Goal: Task Accomplishment & Management: Complete application form

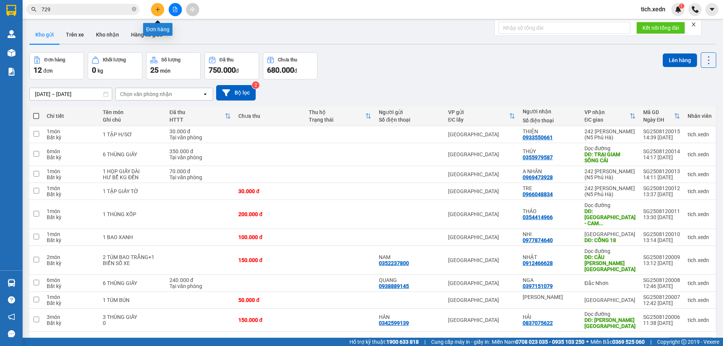
click at [158, 13] on button at bounding box center [157, 9] width 13 height 13
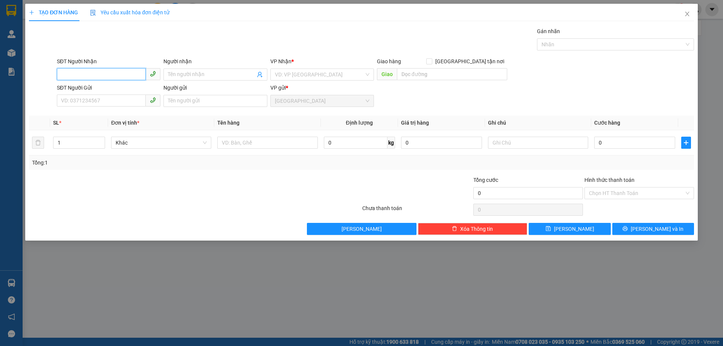
click at [109, 75] on input "SĐT Người Nhận" at bounding box center [101, 74] width 89 height 12
type input "3"
type input "0985966345"
click at [103, 91] on div "0985966345 - ANH ĐỘ" at bounding box center [108, 90] width 95 height 8
type input "ANH ĐỘ"
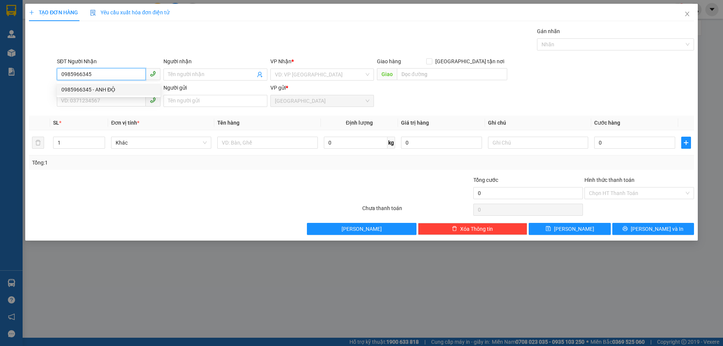
type input "CẦU C10 - [GEOGRAPHIC_DATA]"
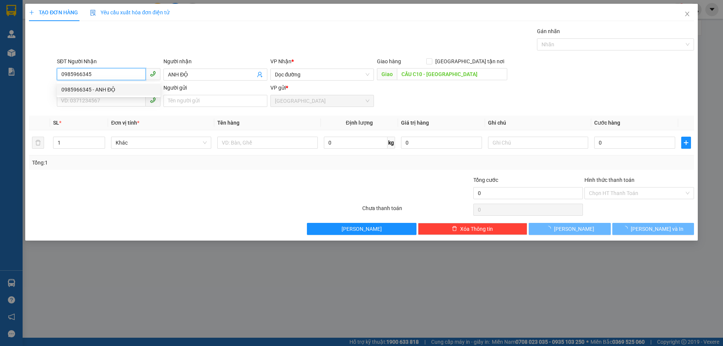
type input "60.000"
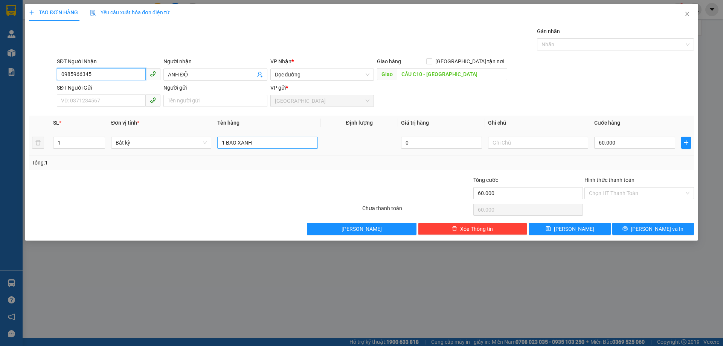
type input "0985966345"
drag, startPoint x: 260, startPoint y: 146, endPoint x: 254, endPoint y: 146, distance: 6.4
click at [258, 146] on input "1 BAO XANH" at bounding box center [267, 143] width 100 height 12
type input "1 GÓI ĐEN"
click at [112, 102] on input "SĐT Người Gửi" at bounding box center [101, 101] width 89 height 12
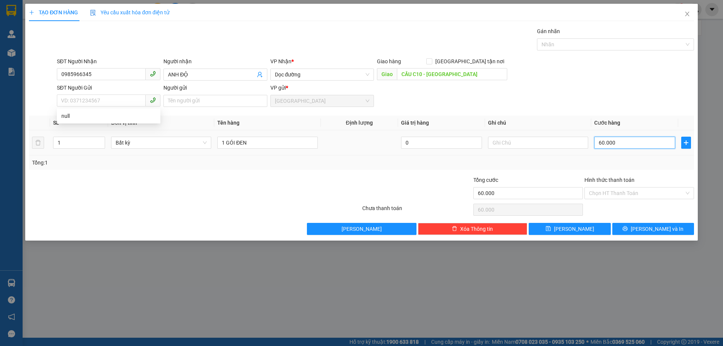
click at [611, 148] on input "60.000" at bounding box center [635, 143] width 81 height 12
type input "5"
type input "50"
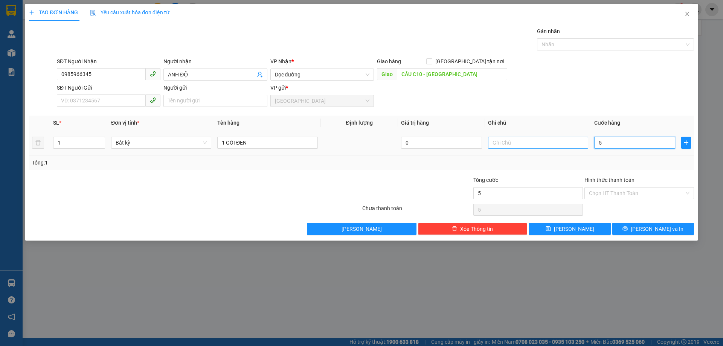
type input "50"
type input "50.000"
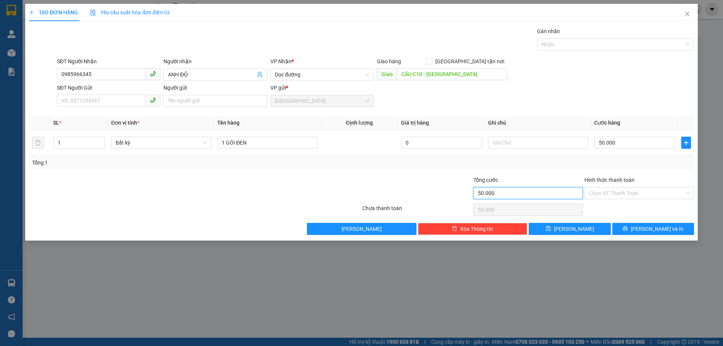
click at [507, 198] on input "50.000" at bounding box center [529, 193] width 110 height 12
click at [117, 102] on input "SĐT Người Gửi" at bounding box center [101, 101] width 89 height 12
type input "0978112560"
click at [227, 101] on input "Người gửi" at bounding box center [216, 101] width 104 height 12
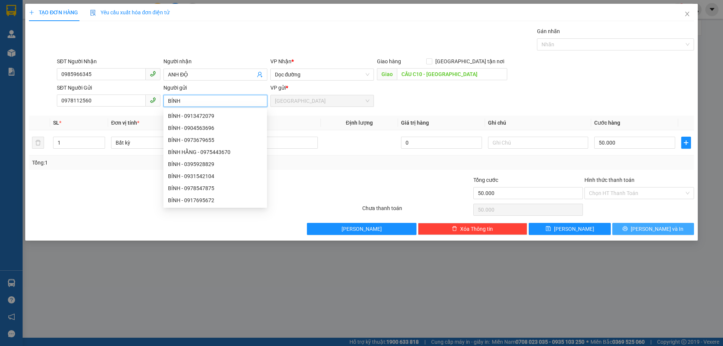
type input "BÍNH"
click at [628, 229] on icon "printer" at bounding box center [625, 228] width 5 height 5
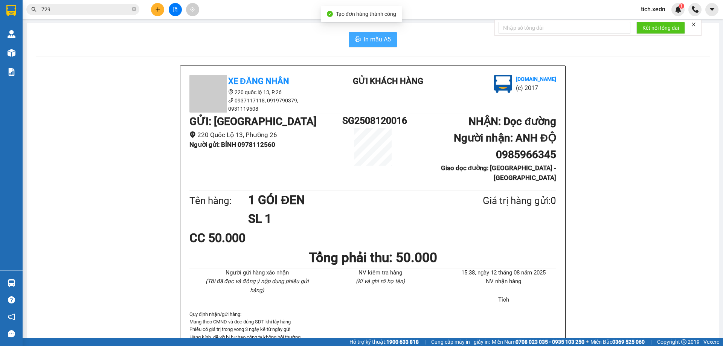
click at [386, 41] on span "In mẫu A5" at bounding box center [377, 39] width 27 height 9
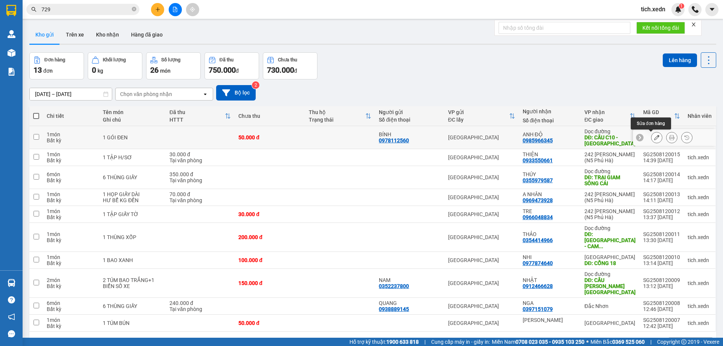
click at [654, 138] on icon at bounding box center [656, 137] width 5 height 5
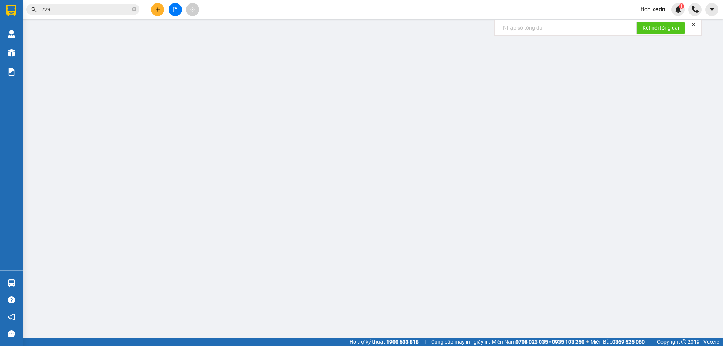
type input "0985966345"
type input "ANH ĐỘ"
type input "CẦU C10 - [GEOGRAPHIC_DATA]"
type input "0978112560"
type input "BÍNH"
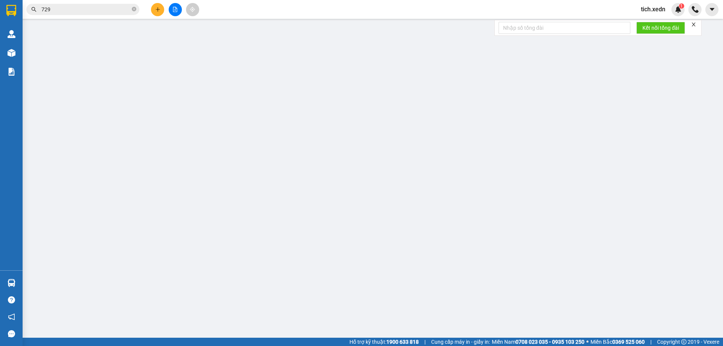
type input "50.000"
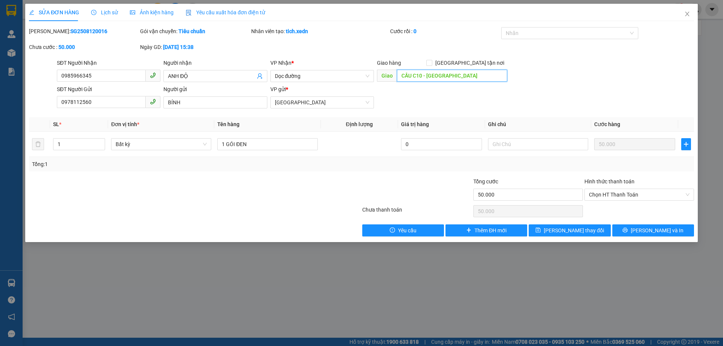
click at [424, 76] on input "CẦU C10 - [GEOGRAPHIC_DATA]" at bounding box center [452, 76] width 110 height 12
type input "[PERSON_NAME]"
click at [634, 233] on button "[PERSON_NAME] và In" at bounding box center [654, 231] width 82 height 12
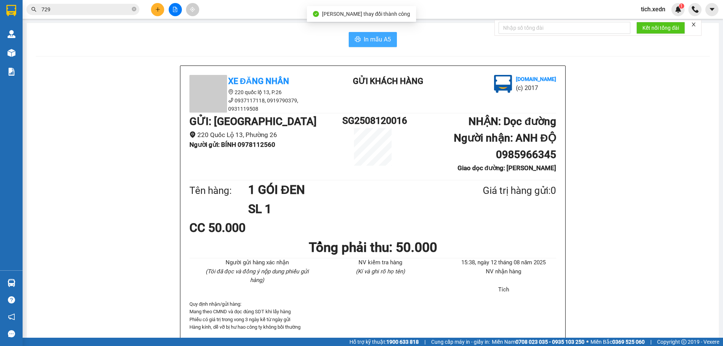
click at [377, 43] on span "In mẫu A5" at bounding box center [377, 39] width 27 height 9
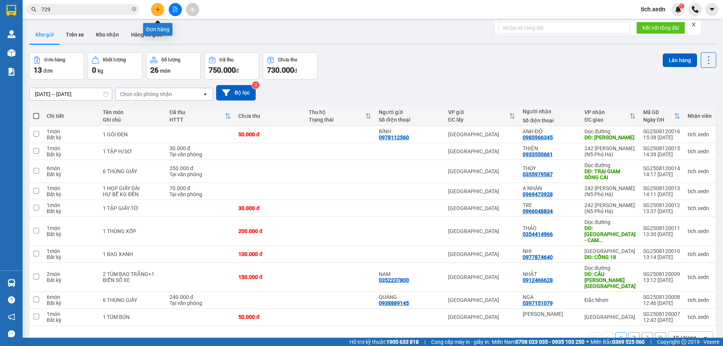
click at [159, 14] on button at bounding box center [157, 9] width 13 height 13
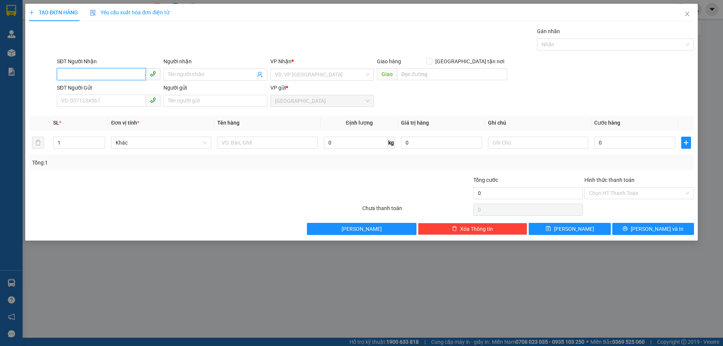
click at [118, 76] on input "SĐT Người Nhận" at bounding box center [101, 74] width 89 height 12
type input "0798491999"
click at [78, 87] on div "0798491999 - DÂN" at bounding box center [108, 90] width 95 height 8
type input "DÂN"
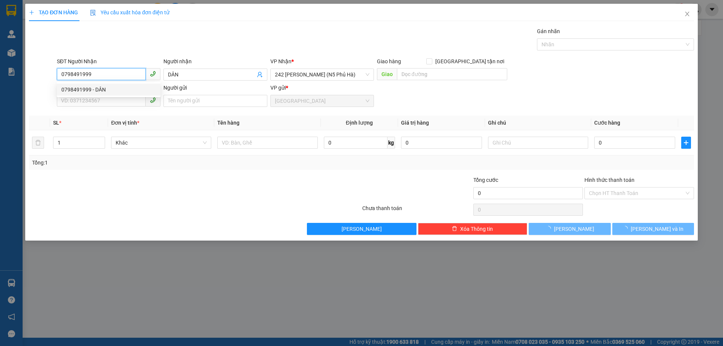
type input "30.000"
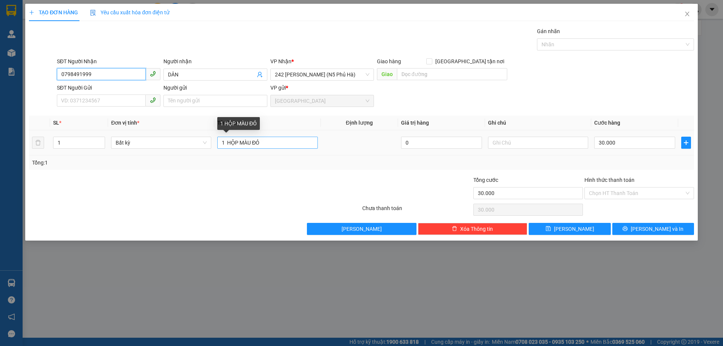
type input "0798491999"
click at [274, 143] on input "1 HỘP MÀU ĐỎ" at bounding box center [267, 143] width 100 height 12
type input "1 GIẤY TỜ"
click at [629, 192] on input "Hình thức thanh toán" at bounding box center [636, 193] width 95 height 11
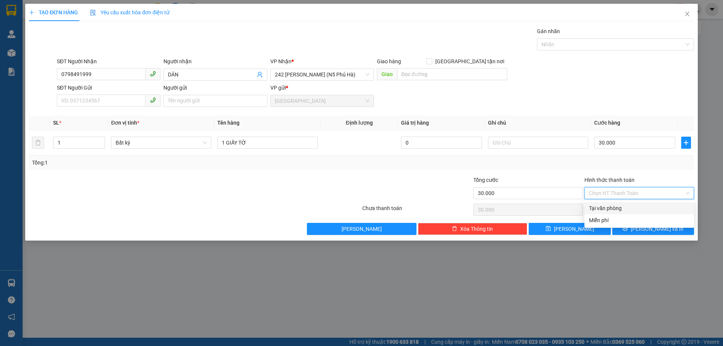
click at [622, 208] on div "Tại văn phòng" at bounding box center [639, 208] width 101 height 8
type input "0"
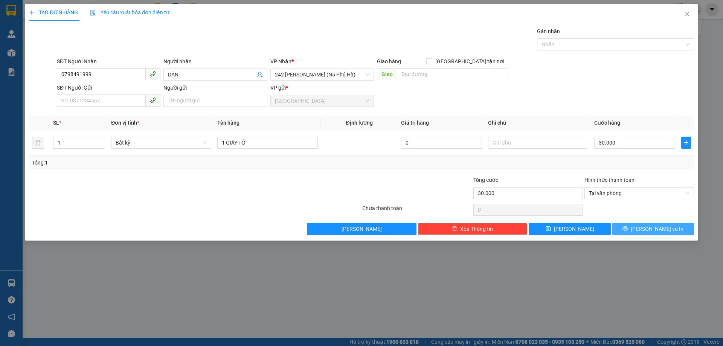
click at [624, 230] on button "[PERSON_NAME] và In" at bounding box center [654, 229] width 82 height 12
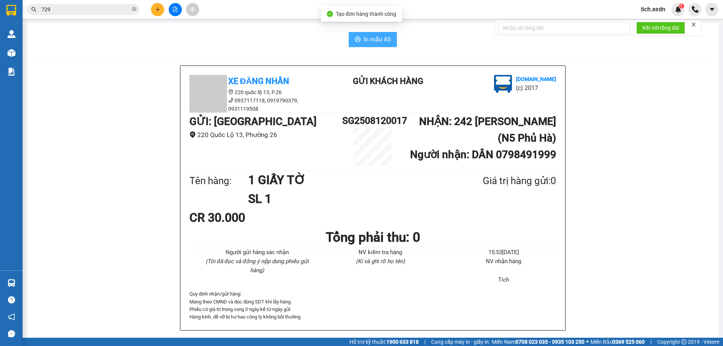
click at [388, 42] on span "In mẫu A5" at bounding box center [377, 39] width 27 height 9
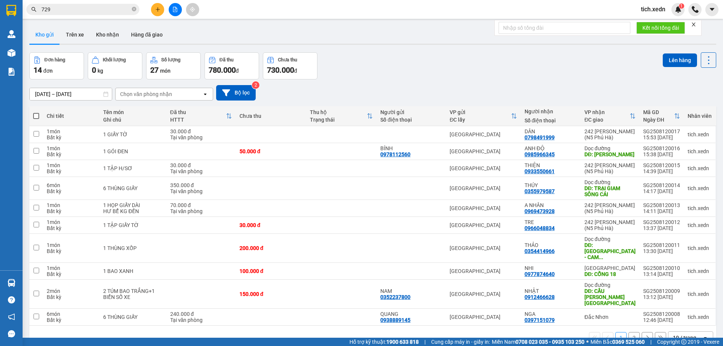
click at [629, 332] on button "2" at bounding box center [634, 337] width 11 height 11
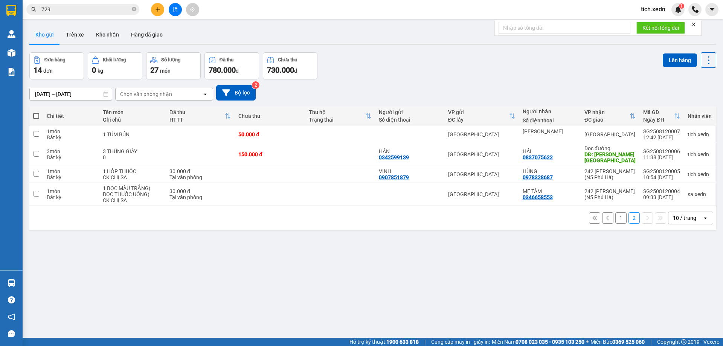
click at [616, 217] on button "1" at bounding box center [621, 218] width 11 height 11
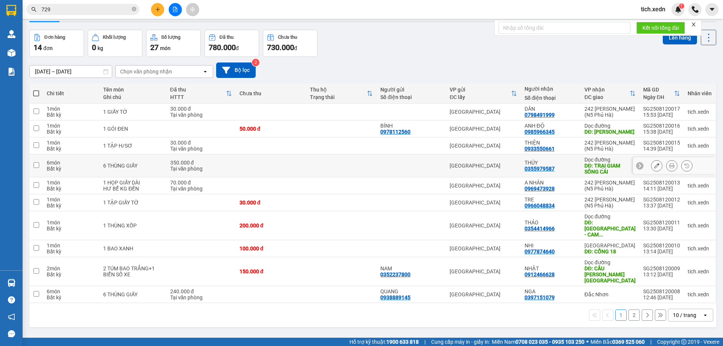
scroll to position [35, 0]
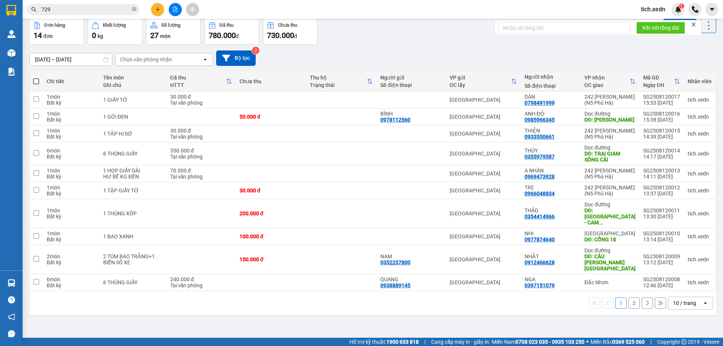
click at [155, 7] on icon "plus" at bounding box center [157, 9] width 5 height 5
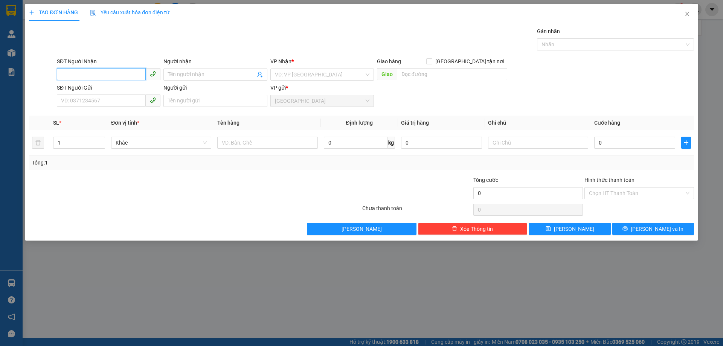
click at [81, 71] on input "SĐT Người Nhận" at bounding box center [101, 74] width 89 height 12
click at [82, 72] on input "SĐT Người Nhận" at bounding box center [101, 74] width 89 height 12
click at [93, 88] on div "0907700656 - [GEOGRAPHIC_DATA]" at bounding box center [108, 90] width 95 height 8
type input "0907700656"
type input "ANH CHÂU"
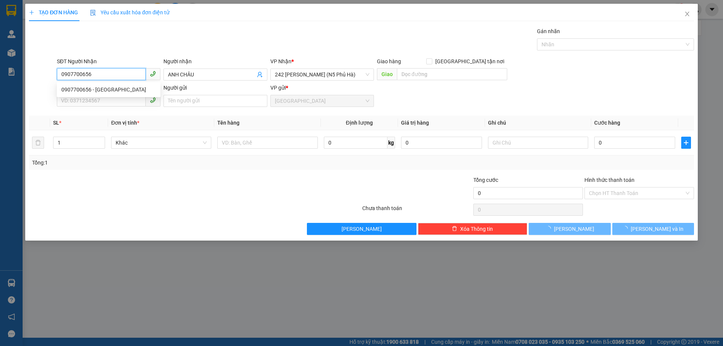
type input "50.000"
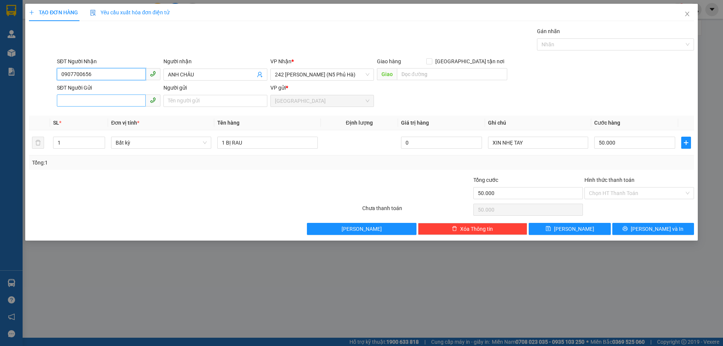
type input "0907700656"
click at [93, 97] on input "SĐT Người Gửi" at bounding box center [101, 101] width 89 height 12
click at [96, 112] on div "0984329432 - TUẤN" at bounding box center [108, 116] width 95 height 8
type input "0984329432"
type input "TUẤN"
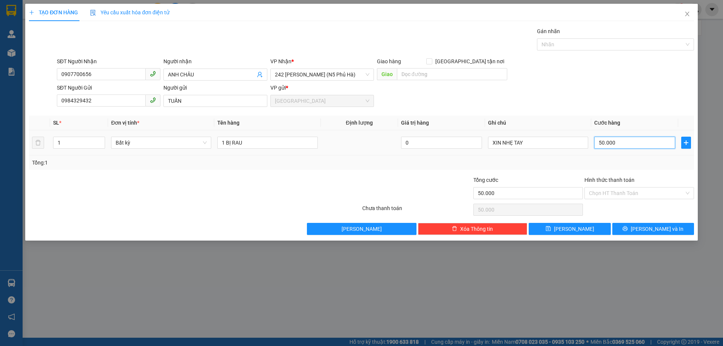
click at [612, 144] on input "50.000" at bounding box center [635, 143] width 81 height 12
type input "0"
type input "04"
type input "4"
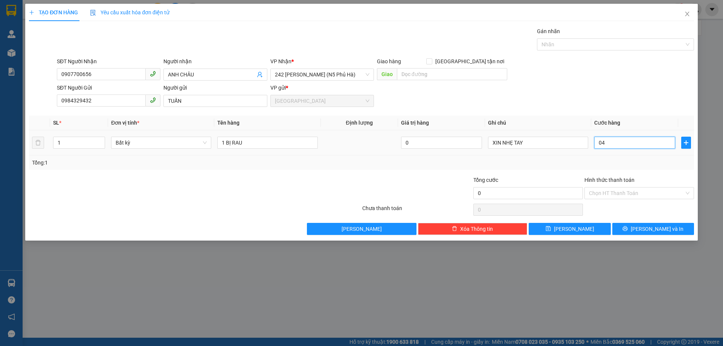
type input "4"
type input "040"
type input "40"
type input "040"
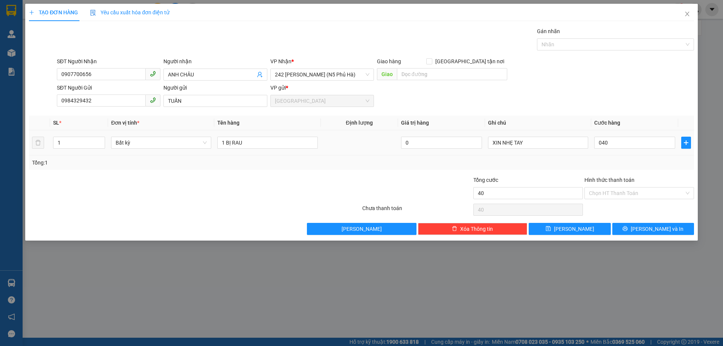
type input "40.000"
click at [622, 150] on div "40.000" at bounding box center [635, 142] width 81 height 15
click at [635, 226] on button "[PERSON_NAME] và In" at bounding box center [654, 229] width 82 height 12
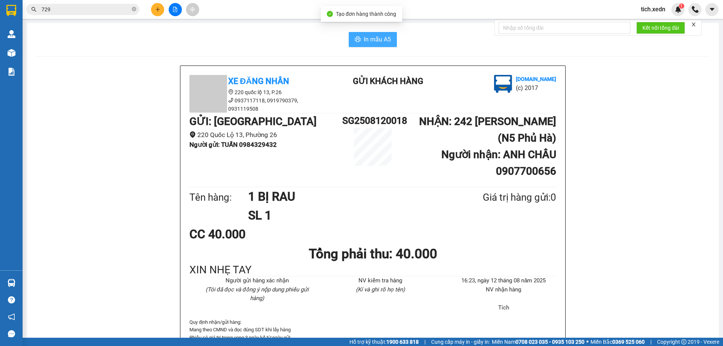
click at [377, 35] on span "In mẫu A5" at bounding box center [377, 39] width 27 height 9
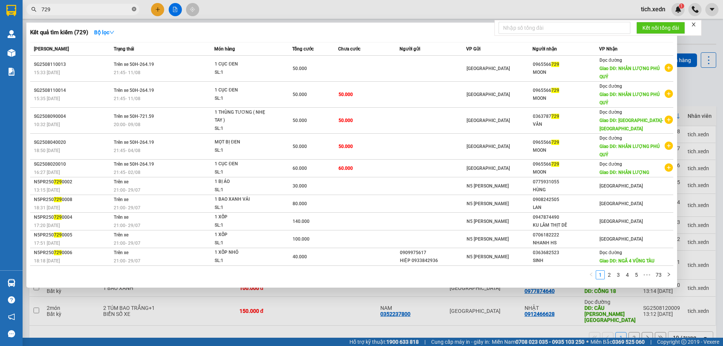
click at [133, 8] on icon "close-circle" at bounding box center [134, 9] width 5 height 5
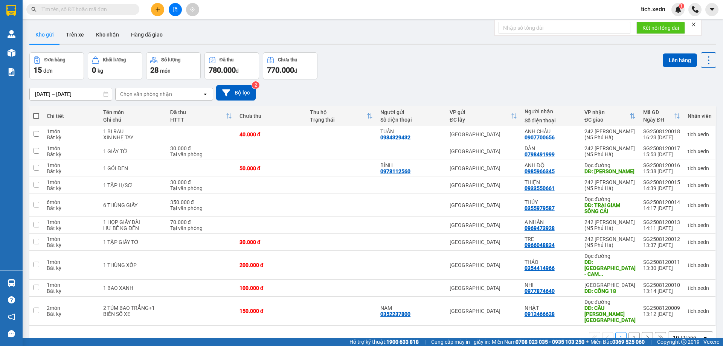
click at [37, 115] on span at bounding box center [36, 116] width 6 height 6
click at [36, 112] on input "checkbox" at bounding box center [36, 112] width 0 height 0
checkbox input "true"
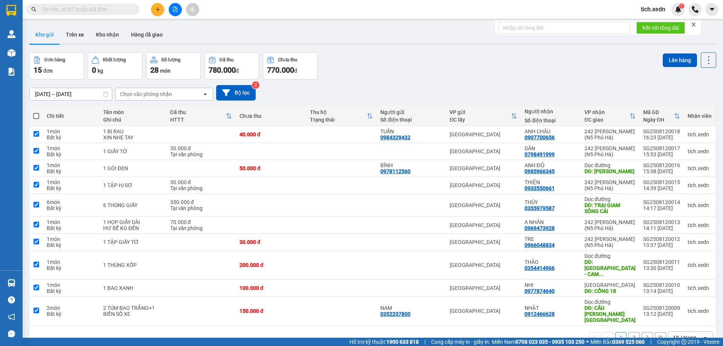
checkbox input "true"
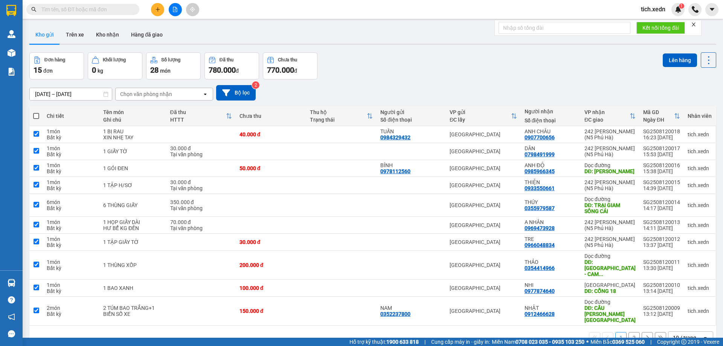
checkbox input "true"
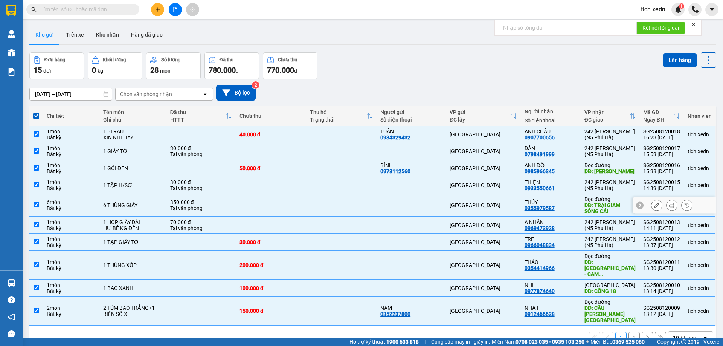
click at [576, 203] on td "THÚY 0355979587" at bounding box center [551, 205] width 60 height 23
checkbox input "false"
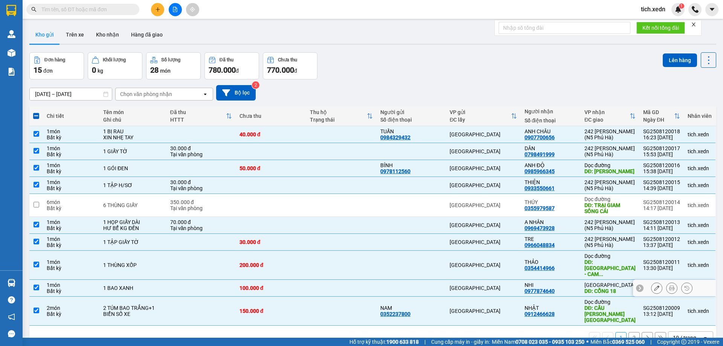
click at [576, 287] on td "NHI 0977874640" at bounding box center [551, 288] width 60 height 17
checkbox input "false"
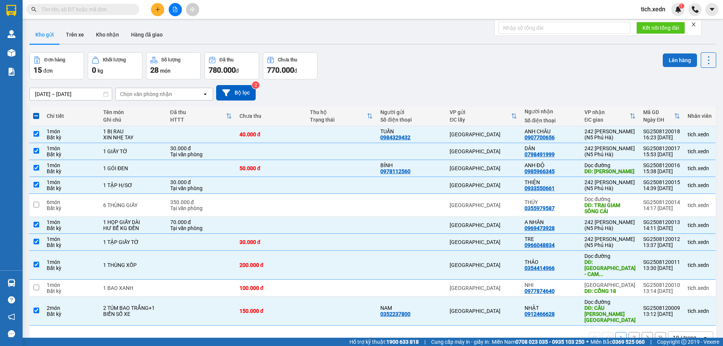
click at [676, 63] on button "Lên hàng" at bounding box center [680, 61] width 34 height 14
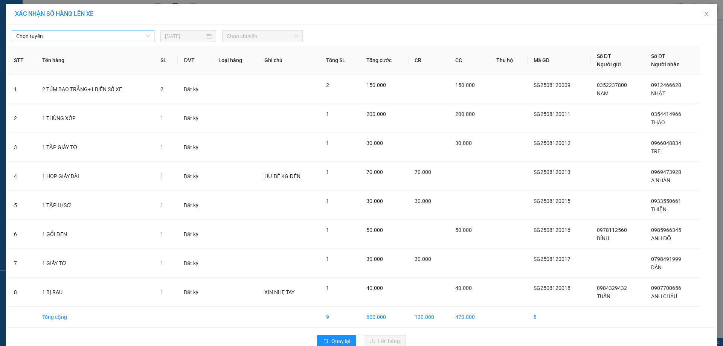
click at [140, 35] on span "Chọn tuyến" at bounding box center [83, 36] width 134 height 11
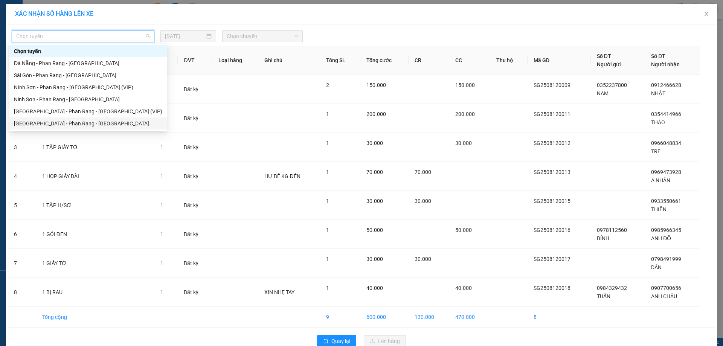
click at [104, 127] on div "[GEOGRAPHIC_DATA] - Phan Rang - [GEOGRAPHIC_DATA]" at bounding box center [88, 123] width 148 height 8
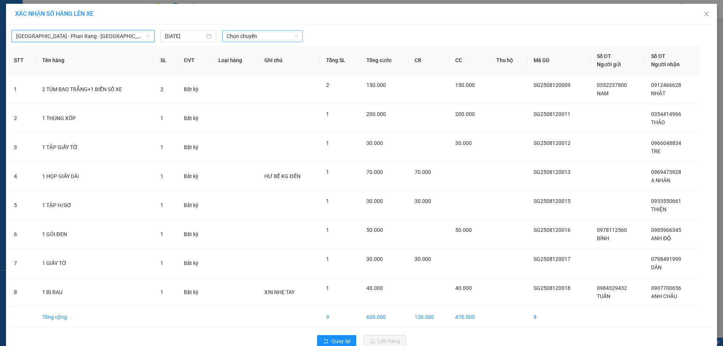
click at [250, 34] on span "Chọn chuyến" at bounding box center [263, 36] width 72 height 11
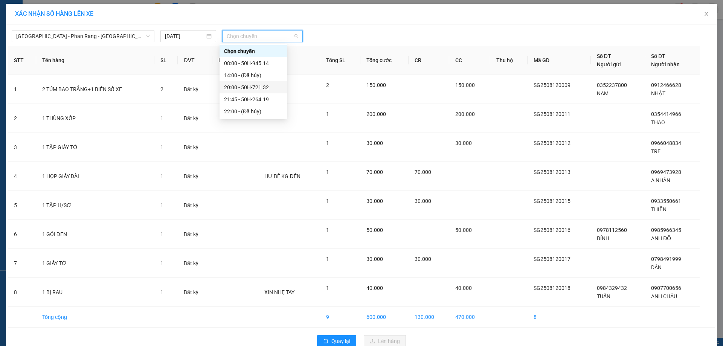
click at [254, 87] on div "20:00 - 50H-721.32" at bounding box center [253, 87] width 59 height 8
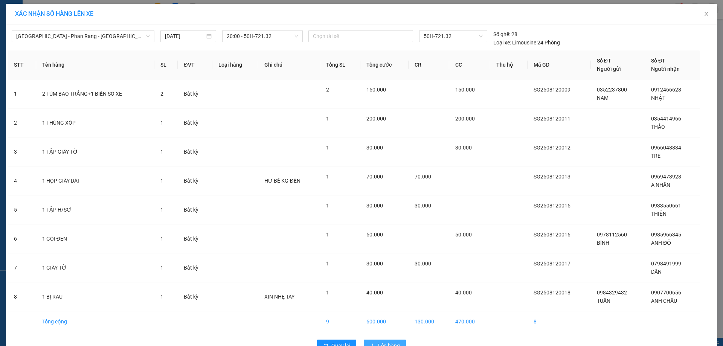
click at [382, 341] on button "Lên hàng" at bounding box center [385, 346] width 42 height 12
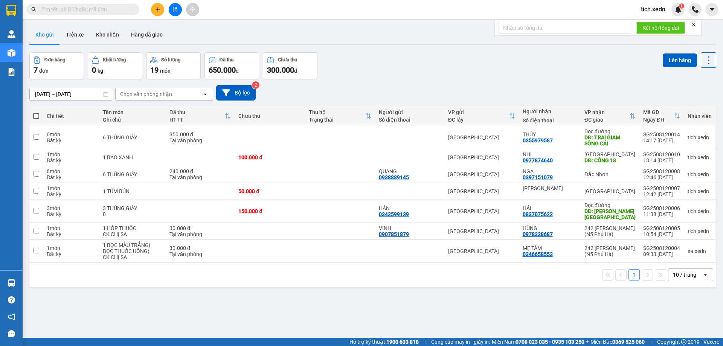
click at [35, 114] on span at bounding box center [36, 116] width 6 height 6
click at [36, 112] on input "checkbox" at bounding box center [36, 112] width 0 height 0
checkbox input "true"
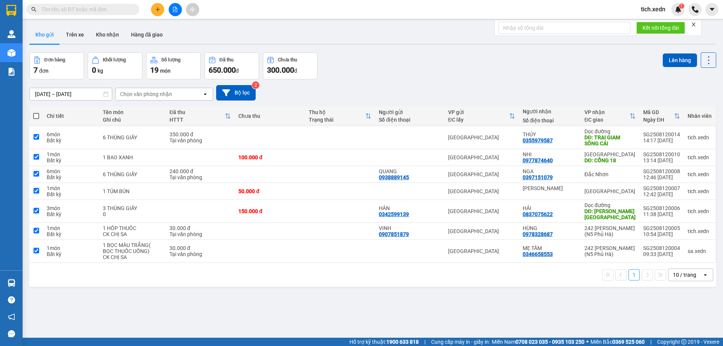
checkbox input "true"
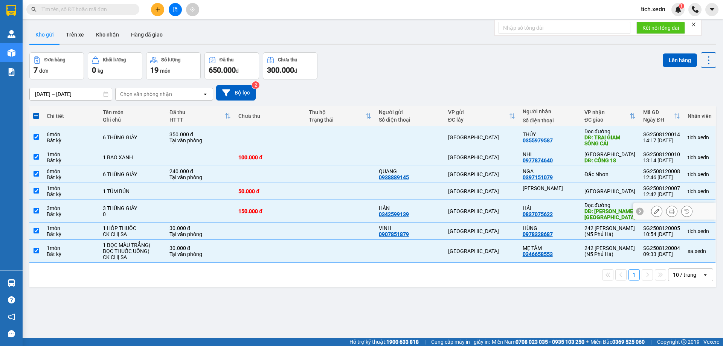
click at [560, 215] on div "HẢI 0837075622" at bounding box center [550, 211] width 54 height 12
checkbox input "false"
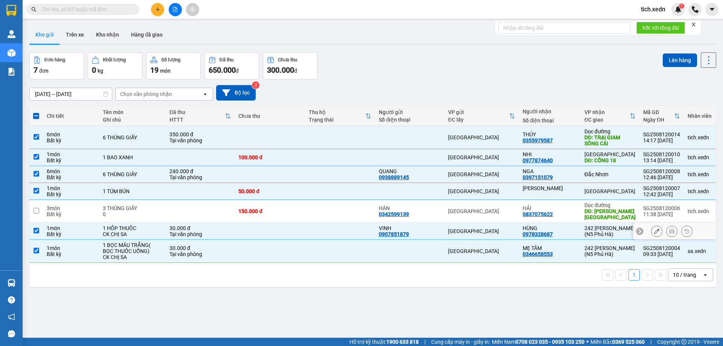
click at [567, 231] on div "HÙNG" at bounding box center [550, 228] width 54 height 6
checkbox input "false"
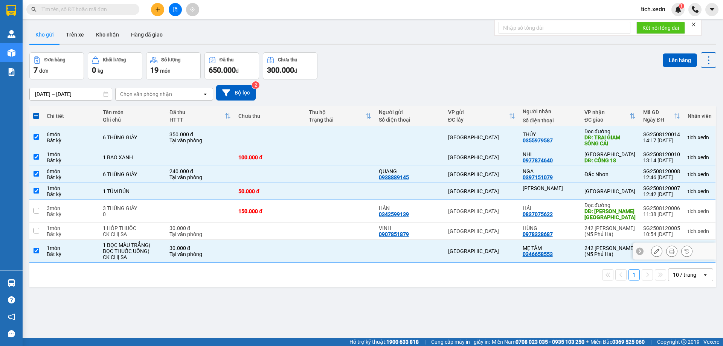
click at [572, 254] on div "MẸ TÂM 0346658553" at bounding box center [550, 251] width 54 height 12
checkbox input "false"
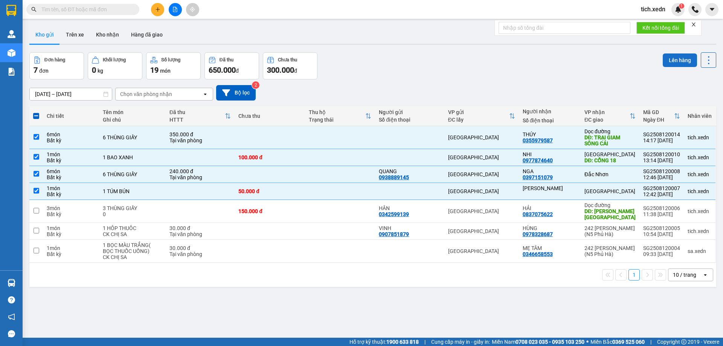
click at [668, 56] on button "Lên hàng" at bounding box center [680, 61] width 34 height 14
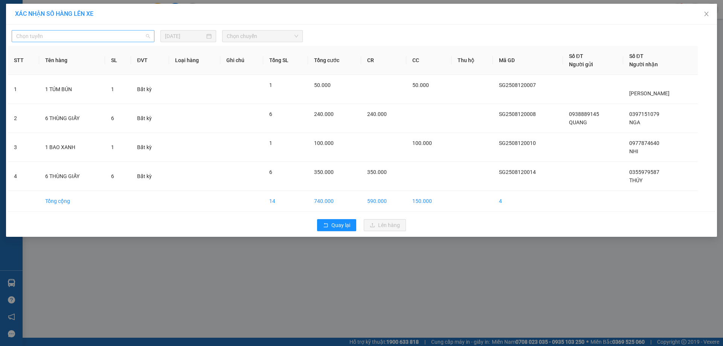
drag, startPoint x: 72, startPoint y: 32, endPoint x: 73, endPoint y: 36, distance: 4.6
click at [73, 33] on span "Chọn tuyến" at bounding box center [83, 36] width 134 height 11
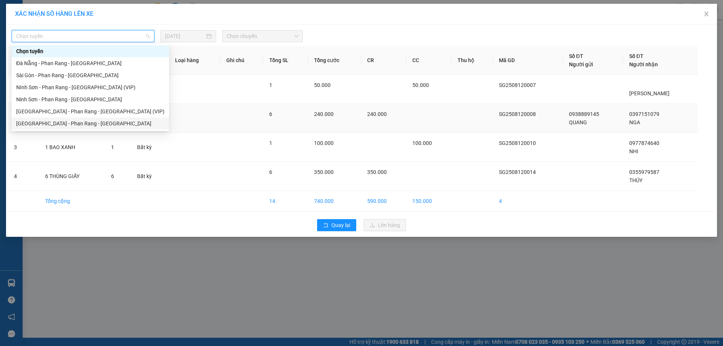
drag, startPoint x: 72, startPoint y: 127, endPoint x: 89, endPoint y: 122, distance: 17.9
click at [83, 123] on div "[GEOGRAPHIC_DATA] - Phan Rang - [GEOGRAPHIC_DATA]" at bounding box center [90, 123] width 148 height 8
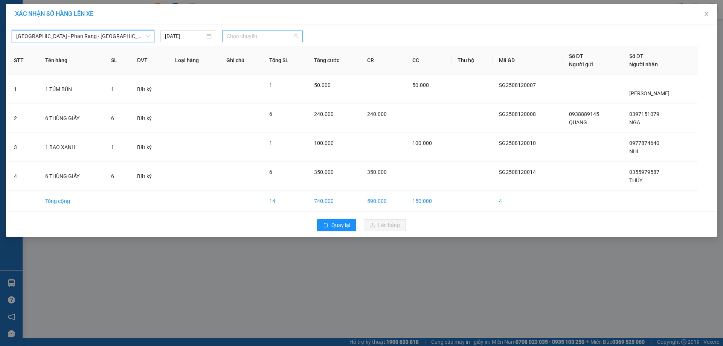
click at [268, 39] on span "Chọn chuyến" at bounding box center [263, 36] width 72 height 11
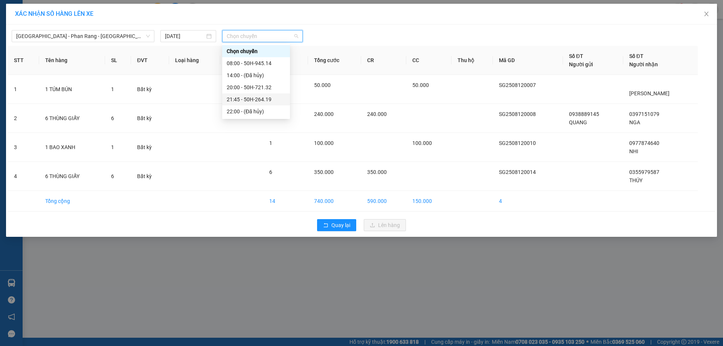
click at [264, 95] on div "21:45 - 50H-264.19" at bounding box center [256, 99] width 59 height 8
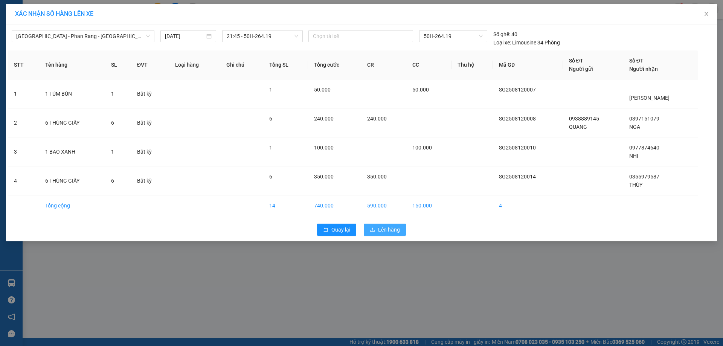
click at [391, 230] on span "Lên hàng" at bounding box center [389, 230] width 22 height 8
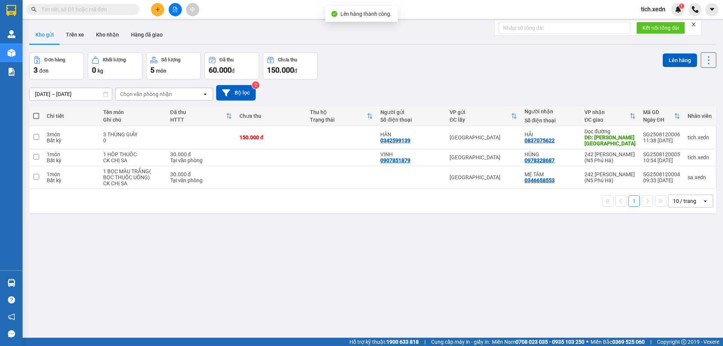
click at [38, 114] on span at bounding box center [36, 116] width 6 height 6
click at [36, 112] on input "checkbox" at bounding box center [36, 112] width 0 height 0
checkbox input "true"
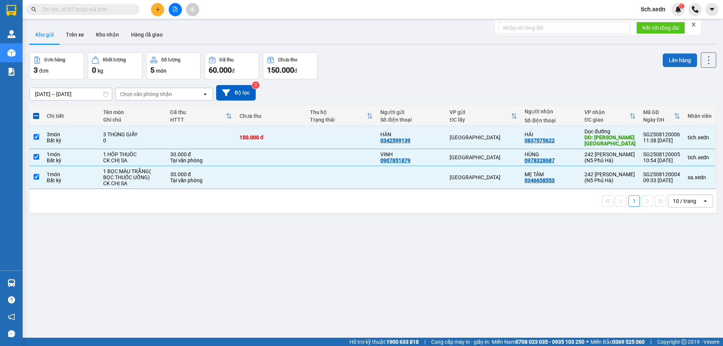
click at [676, 60] on button "Lên hàng" at bounding box center [680, 61] width 34 height 14
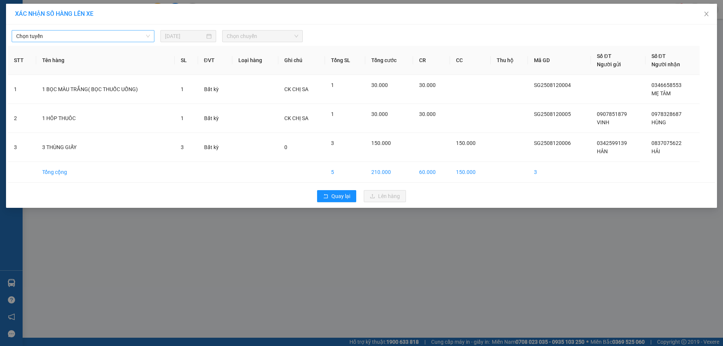
click at [128, 38] on span "Chọn tuyến" at bounding box center [83, 36] width 134 height 11
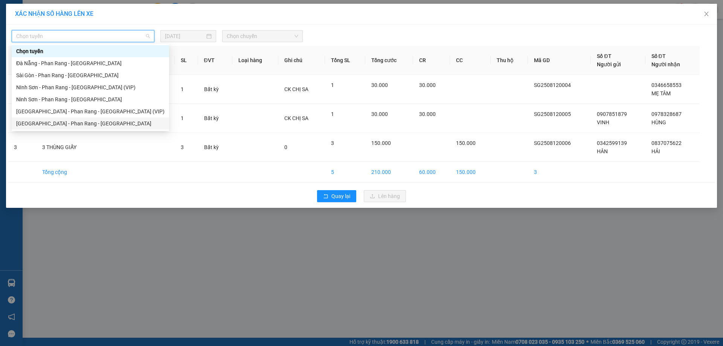
click at [107, 119] on div "[GEOGRAPHIC_DATA] - Phan Rang - [GEOGRAPHIC_DATA]" at bounding box center [90, 123] width 148 height 8
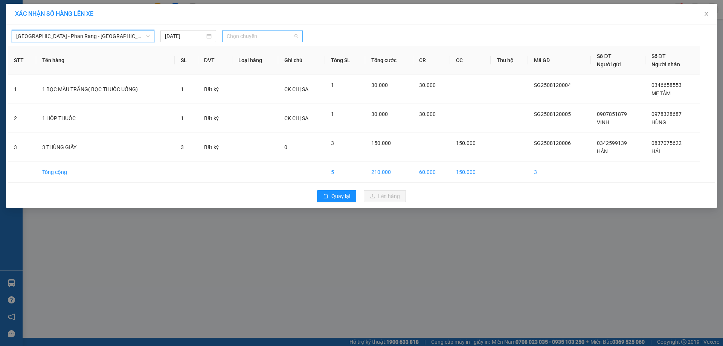
click at [227, 35] on span "Chọn chuyến" at bounding box center [263, 36] width 72 height 11
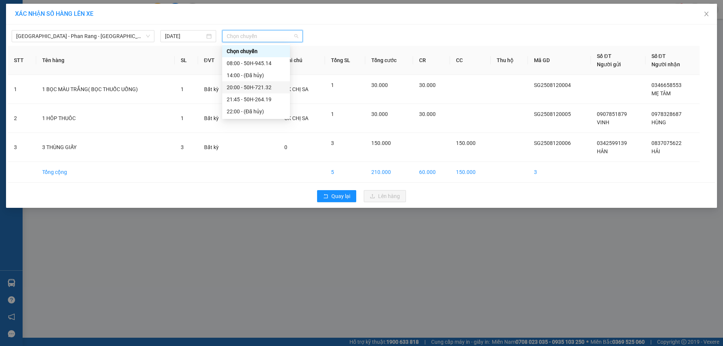
click at [265, 86] on div "20:00 - 50H-721.32" at bounding box center [256, 87] width 59 height 8
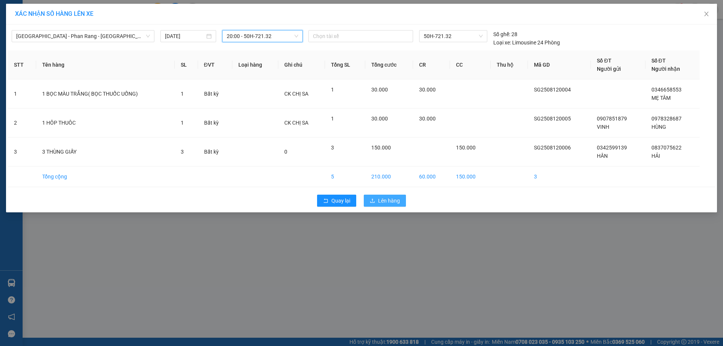
click at [392, 200] on span "Lên hàng" at bounding box center [389, 201] width 22 height 8
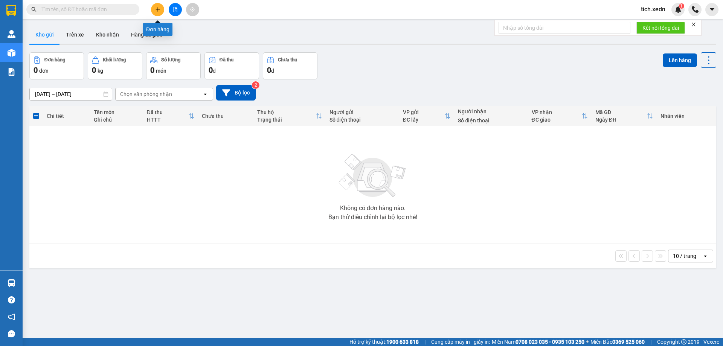
click at [154, 10] on button at bounding box center [157, 9] width 13 height 13
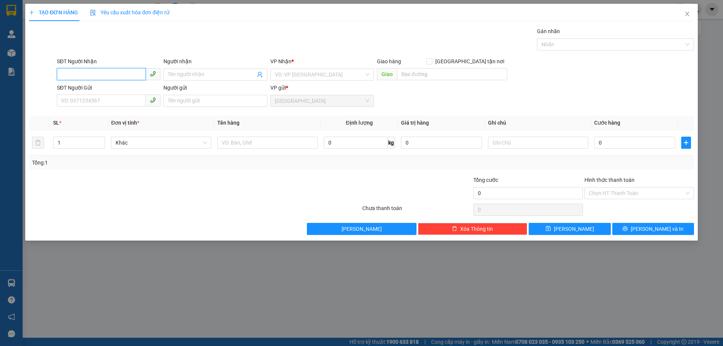
click at [73, 75] on input "SĐT Người Nhận" at bounding box center [101, 74] width 89 height 12
type input "0384246948"
click at [176, 74] on input "Người nhận" at bounding box center [211, 74] width 87 height 8
type input "GIÁN"
click at [69, 98] on input "SĐT Người Gửi" at bounding box center [101, 101] width 89 height 12
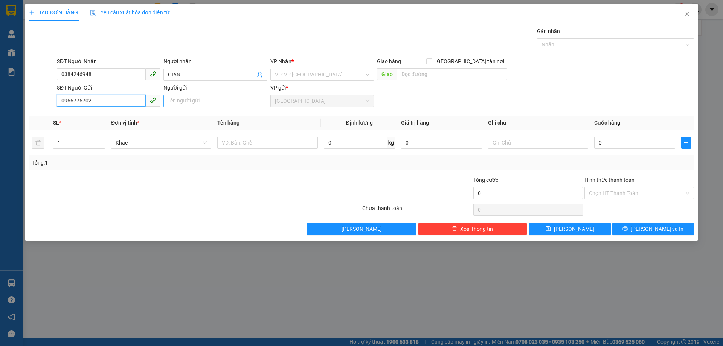
type input "0966775702"
click at [189, 101] on input "Người gửi" at bounding box center [216, 101] width 104 height 12
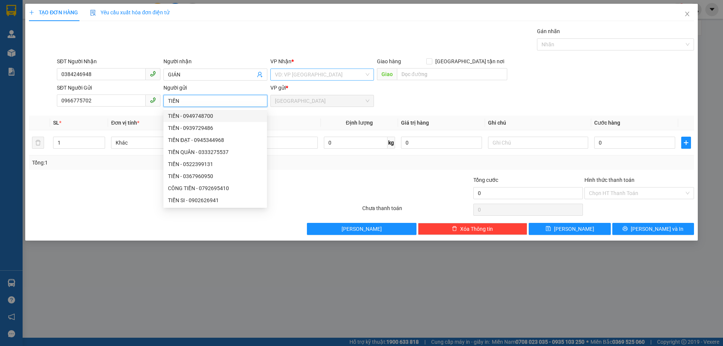
type input "TIẾN"
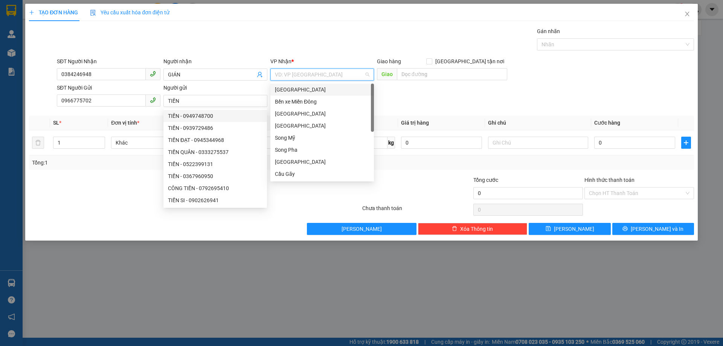
click at [281, 73] on input "search" at bounding box center [319, 74] width 89 height 11
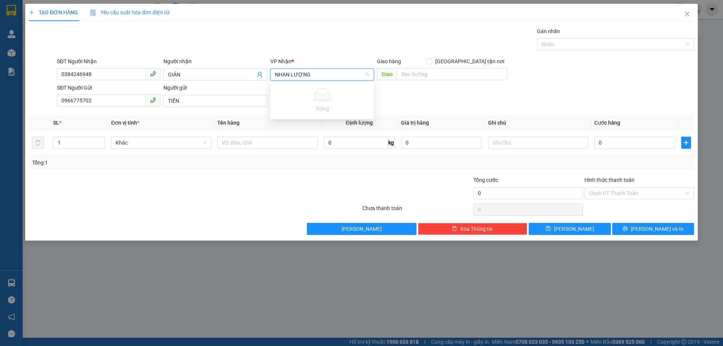
click at [285, 75] on input "NHAN LƯỢNG" at bounding box center [319, 74] width 89 height 11
type input "NHÂN LƯỢNG"
click at [398, 87] on div "SĐT Người Gửi 0966775702 Người gửi TIẾN VP gửi * [GEOGRAPHIC_DATA]" at bounding box center [375, 97] width 641 height 26
click at [307, 78] on input "search" at bounding box center [319, 74] width 89 height 11
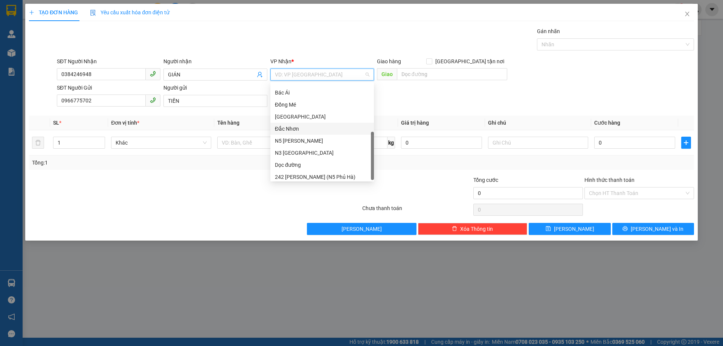
scroll to position [109, 0]
click at [297, 162] on div "Dọc đường" at bounding box center [322, 162] width 95 height 8
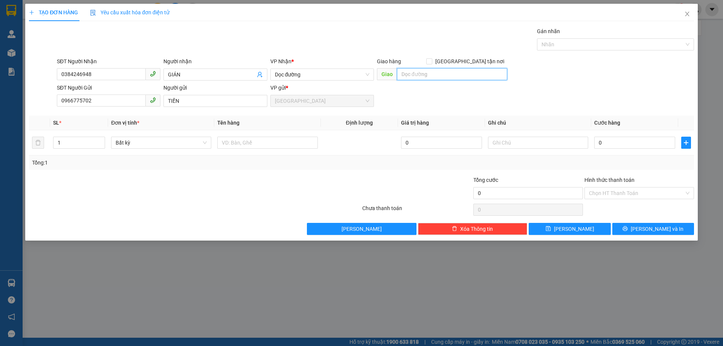
drag, startPoint x: 411, startPoint y: 74, endPoint x: 405, endPoint y: 75, distance: 6.1
click at [409, 75] on input "text" at bounding box center [452, 74] width 110 height 12
type input "NHÂN LƯỢNG"
click at [236, 141] on input "text" at bounding box center [267, 143] width 100 height 12
type input "2 THÙNG GIẤY"
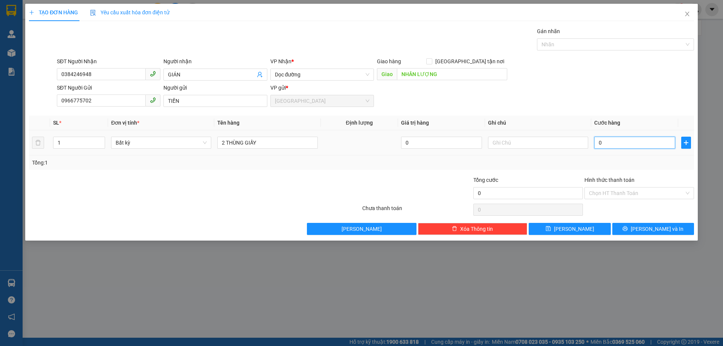
click at [596, 142] on input "0" at bounding box center [635, 143] width 81 height 12
type input "1"
type input "10"
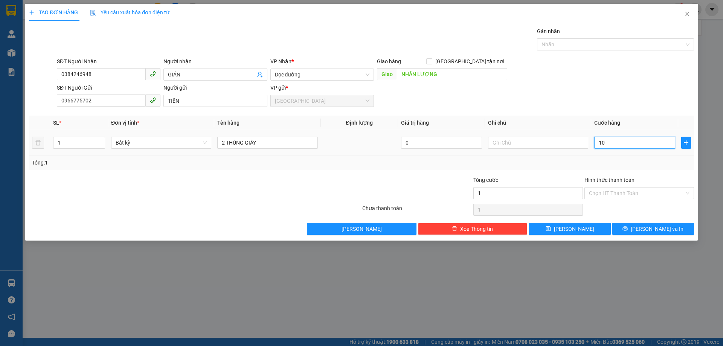
type input "10"
type input "100"
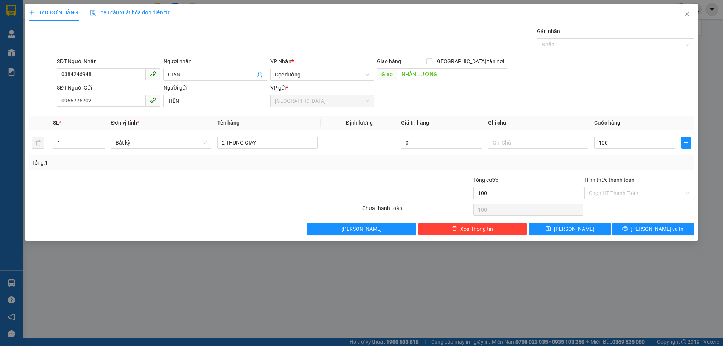
type input "100.000"
click at [667, 164] on div "Tổng: 1" at bounding box center [361, 163] width 659 height 8
click at [647, 195] on input "Hình thức thanh toán" at bounding box center [636, 193] width 95 height 11
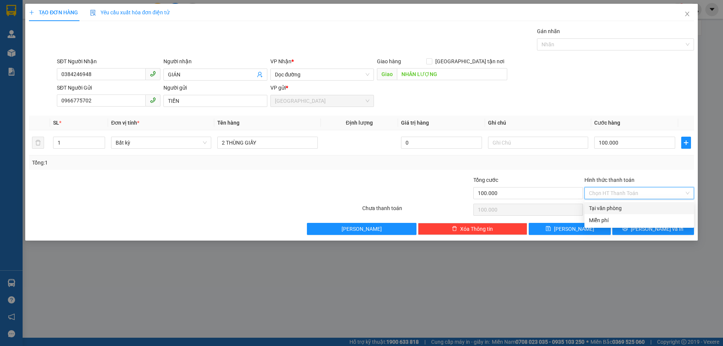
click at [624, 206] on div "Tại văn phòng" at bounding box center [639, 208] width 101 height 8
type input "0"
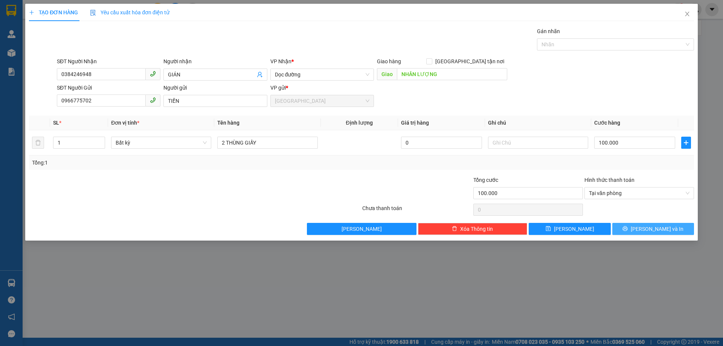
click at [639, 225] on button "[PERSON_NAME] và In" at bounding box center [654, 229] width 82 height 12
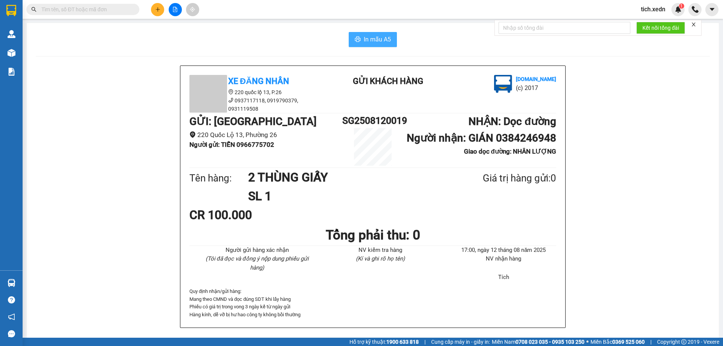
click at [364, 37] on span "In mẫu A5" at bounding box center [377, 39] width 27 height 9
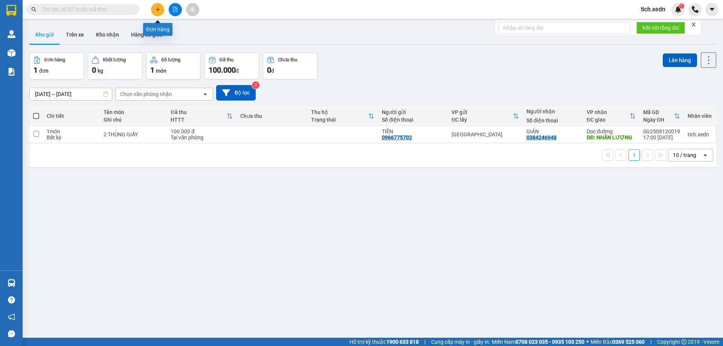
click at [156, 8] on icon "plus" at bounding box center [157, 9] width 5 height 5
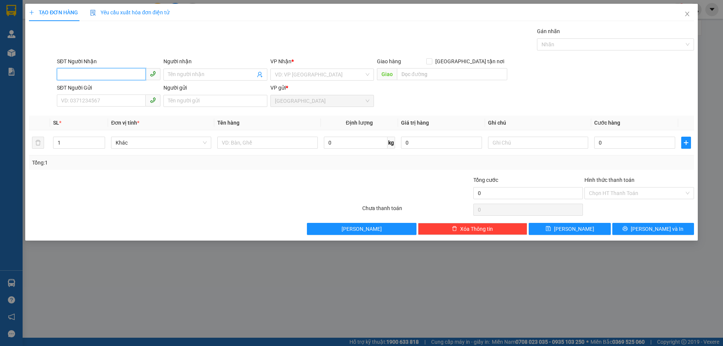
click at [80, 74] on input "SĐT Người Nhận" at bounding box center [101, 74] width 89 height 12
click at [69, 72] on input "SĐT Người Nhận" at bounding box center [101, 74] width 89 height 12
type input "0353694182"
click at [177, 77] on input "Người nhận" at bounding box center [211, 74] width 87 height 8
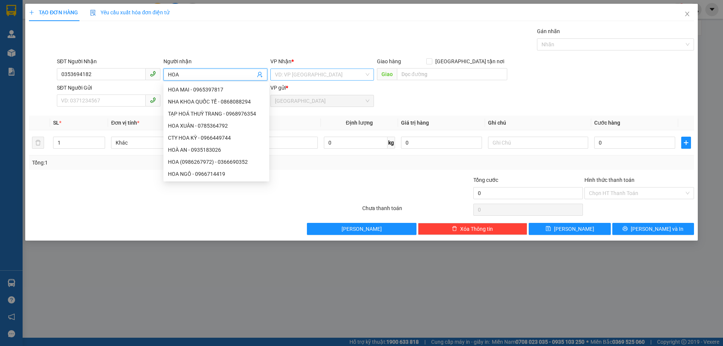
type input "HOA"
click at [294, 70] on input "search" at bounding box center [319, 74] width 89 height 11
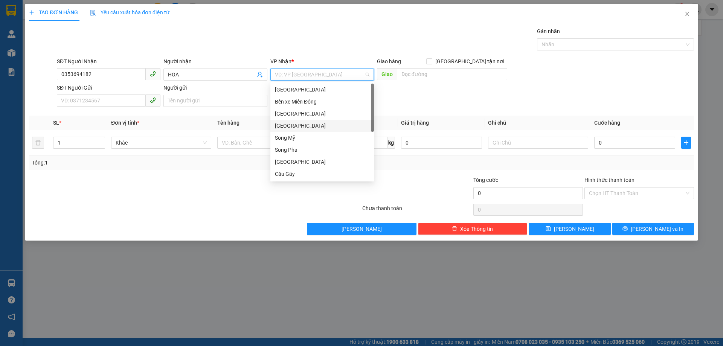
click at [306, 122] on div "[GEOGRAPHIC_DATA]" at bounding box center [322, 126] width 95 height 8
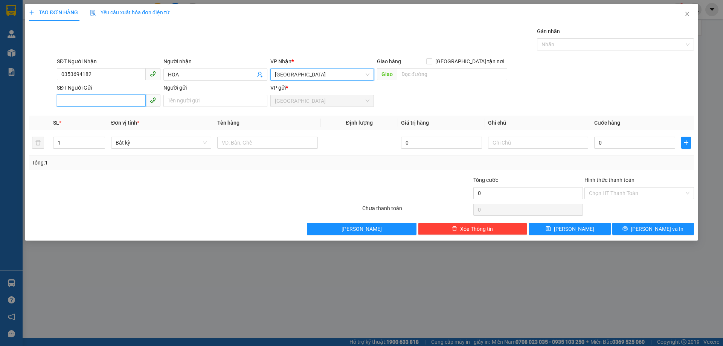
click at [72, 99] on input "SĐT Người Gửi" at bounding box center [101, 101] width 89 height 12
type input "0924342004"
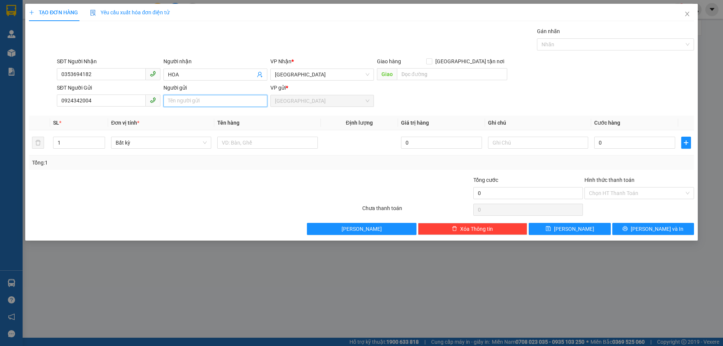
click at [177, 102] on input "Người gửi" at bounding box center [216, 101] width 104 height 12
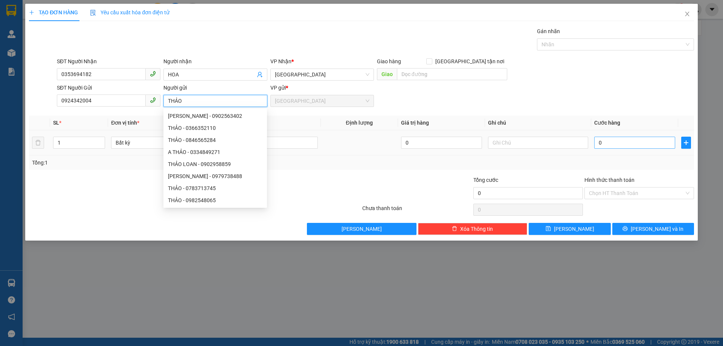
type input "THẢO"
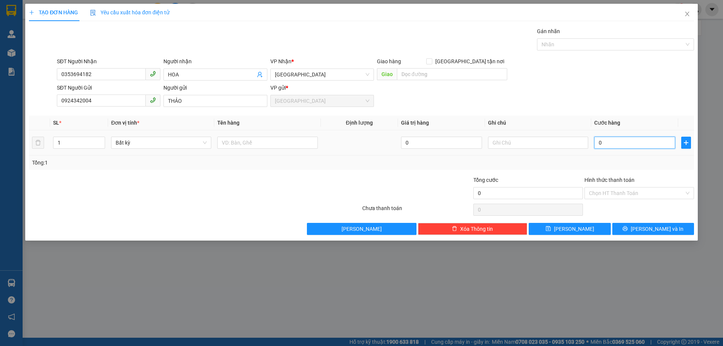
type input "5"
type input "50"
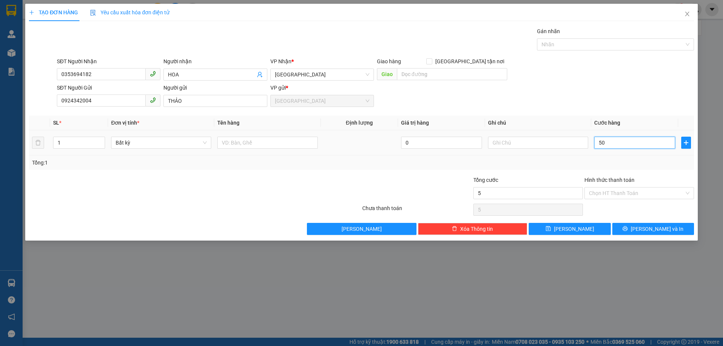
type input "50"
type input "50.000"
click at [599, 166] on div "Tổng: 1" at bounding box center [361, 163] width 659 height 8
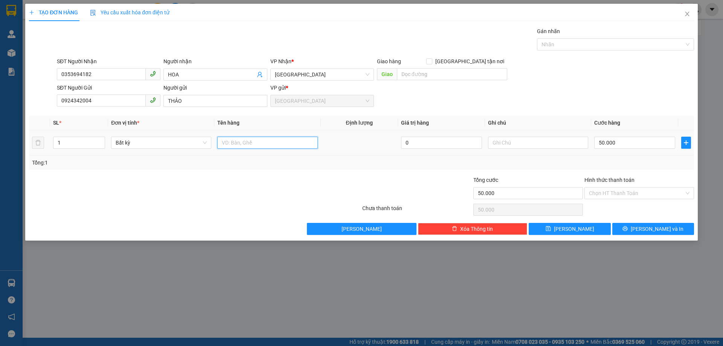
click at [232, 143] on input "text" at bounding box center [267, 143] width 100 height 12
type input "1 THÙNG GIẤY"
click at [599, 190] on input "Hình thức thanh toán" at bounding box center [636, 193] width 95 height 11
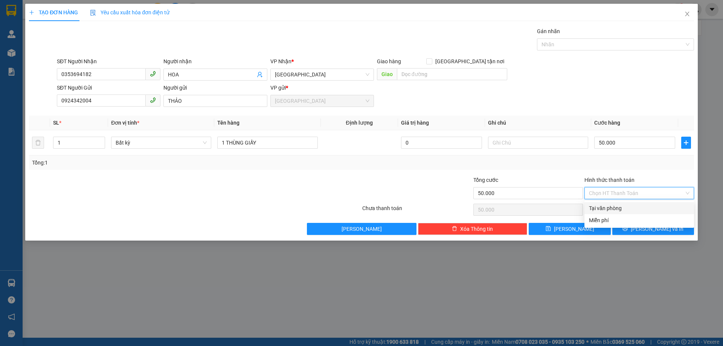
click at [588, 159] on div "Tổng: 1" at bounding box center [361, 163] width 659 height 8
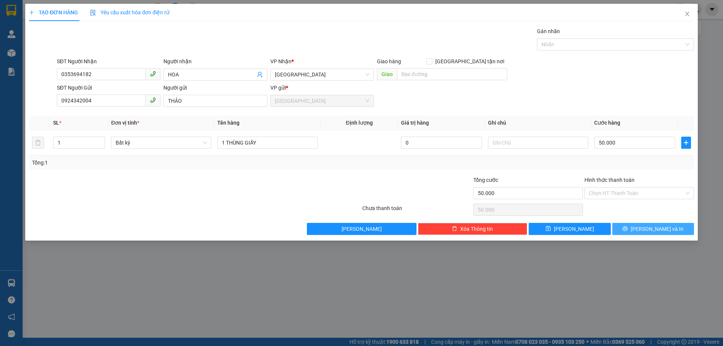
click at [635, 228] on button "[PERSON_NAME] và In" at bounding box center [654, 229] width 82 height 12
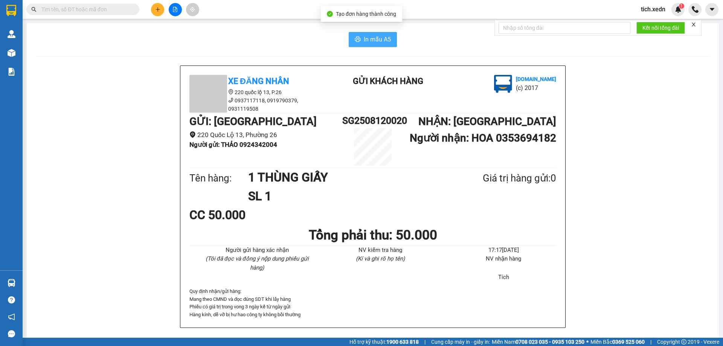
drag, startPoint x: 374, startPoint y: 37, endPoint x: 374, endPoint y: 41, distance: 4.5
click at [374, 37] on span "In mẫu A5" at bounding box center [377, 39] width 27 height 9
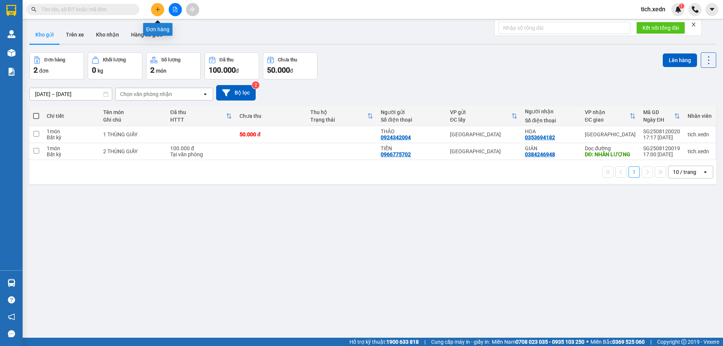
click at [157, 12] on icon "plus" at bounding box center [157, 9] width 5 height 5
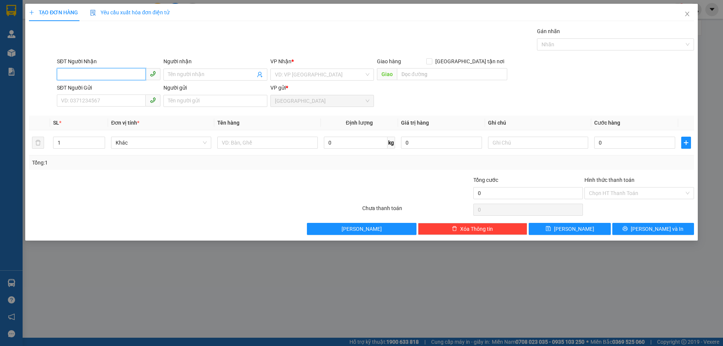
click at [98, 77] on input "SĐT Người Nhận" at bounding box center [101, 74] width 89 height 12
click at [101, 81] on div "SĐT Người Nhận 03634" at bounding box center [109, 70] width 104 height 26
click at [101, 72] on input "03634" at bounding box center [101, 74] width 89 height 12
click at [94, 86] on div "0363474205 - TUYẾT" at bounding box center [108, 90] width 95 height 8
type input "0363474205"
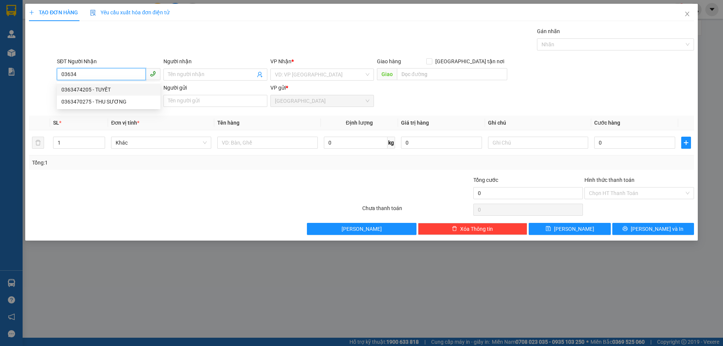
type input "TUYẾT"
type input "CHỢ TÔ HẠP"
type input "120.000"
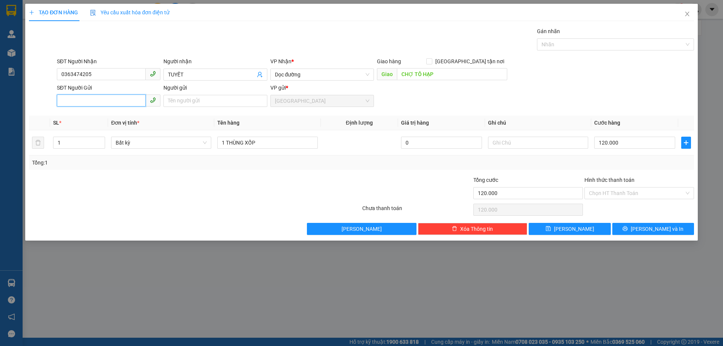
drag, startPoint x: 91, startPoint y: 105, endPoint x: 91, endPoint y: 96, distance: 8.7
click at [91, 103] on input "SĐT Người Gửi" at bounding box center [101, 101] width 89 height 12
type input "0972612500"
click at [171, 99] on input "Người gửi" at bounding box center [216, 101] width 104 height 12
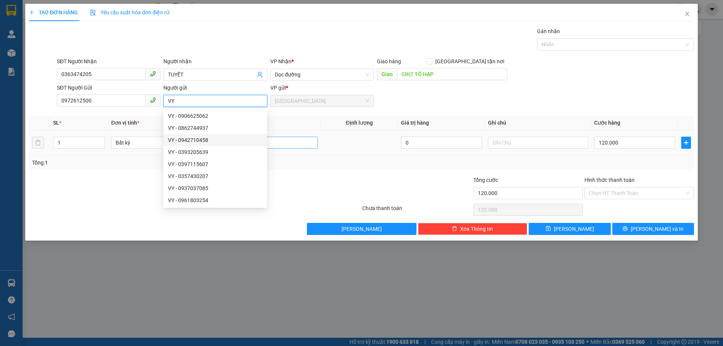
type input "VY"
click at [299, 142] on input "1 THÙNG XỐP" at bounding box center [267, 143] width 100 height 12
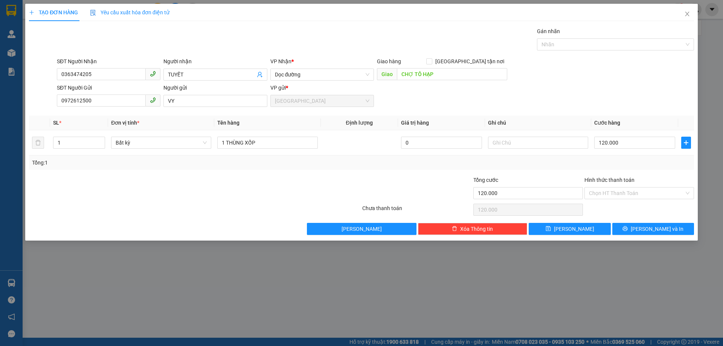
click at [296, 121] on th "Tên hàng" at bounding box center [267, 123] width 106 height 15
drag, startPoint x: 625, startPoint y: 226, endPoint x: 659, endPoint y: 216, distance: 34.9
click at [627, 226] on button "[PERSON_NAME] và In" at bounding box center [654, 229] width 82 height 12
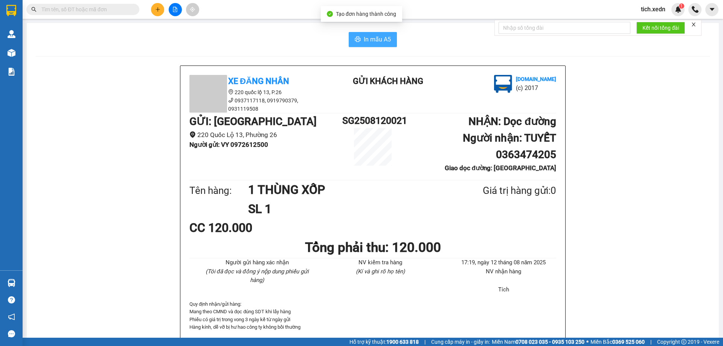
click at [373, 37] on span "In mẫu A5" at bounding box center [377, 39] width 27 height 9
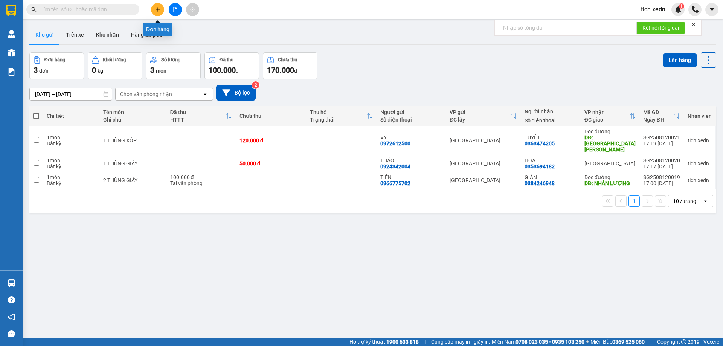
click at [159, 8] on icon "plus" at bounding box center [157, 9] width 5 height 5
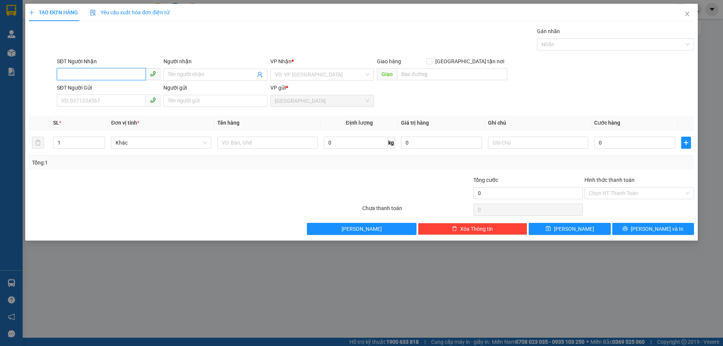
drag, startPoint x: 84, startPoint y: 72, endPoint x: 89, endPoint y: 70, distance: 4.8
click at [85, 72] on input "SĐT Người Nhận" at bounding box center [101, 74] width 89 height 12
click at [74, 72] on input "SĐT Người Nhận" at bounding box center [101, 74] width 89 height 12
drag, startPoint x: 115, startPoint y: 90, endPoint x: 110, endPoint y: 94, distance: 6.3
click at [115, 90] on div "0336486522 - VI" at bounding box center [108, 90] width 95 height 8
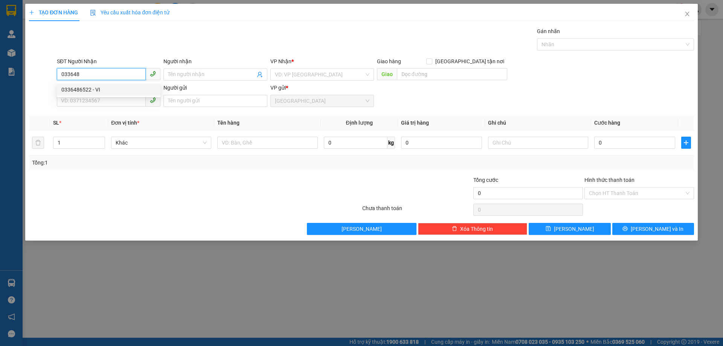
type input "0336486522"
type input "VI"
type input "80.000"
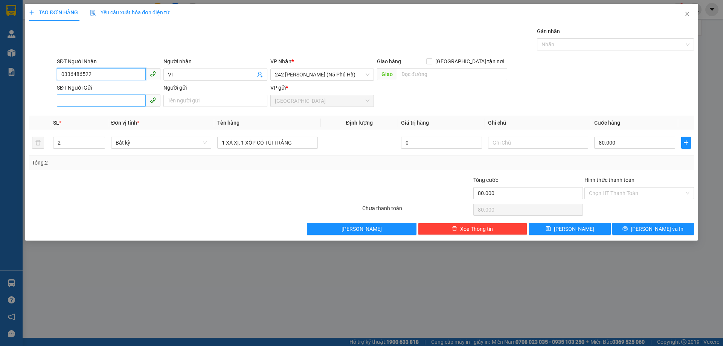
type input "0336486522"
click at [97, 101] on input "SĐT Người Gửi" at bounding box center [101, 101] width 89 height 12
click at [107, 112] on div "0326211548 - PHONG" at bounding box center [109, 116] width 104 height 12
type input "0326211548"
type input "PHONG"
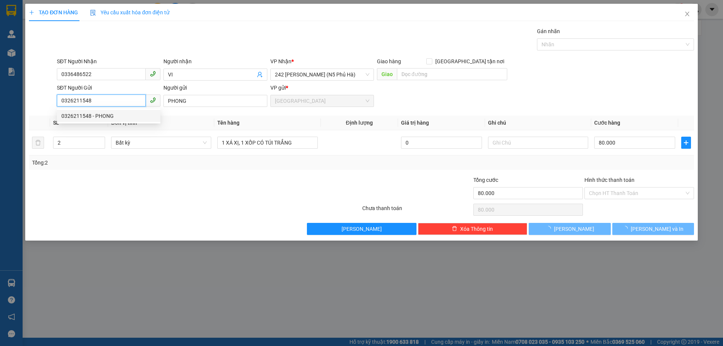
type input "50.000"
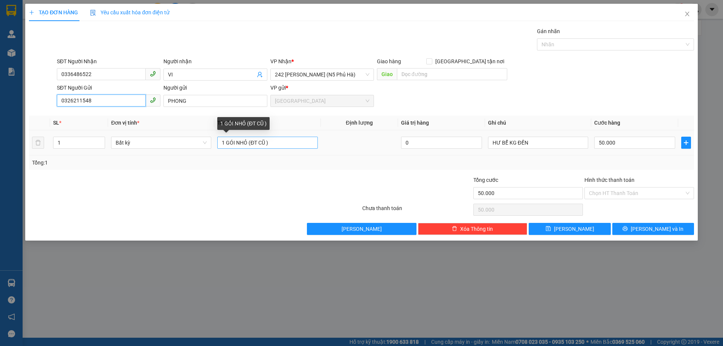
type input "0326211548"
click at [276, 143] on input "1 GÓI NHỎ (ĐT CŨ )" at bounding box center [267, 143] width 100 height 12
type input "1"
type input "1 THÙNG XỐP"
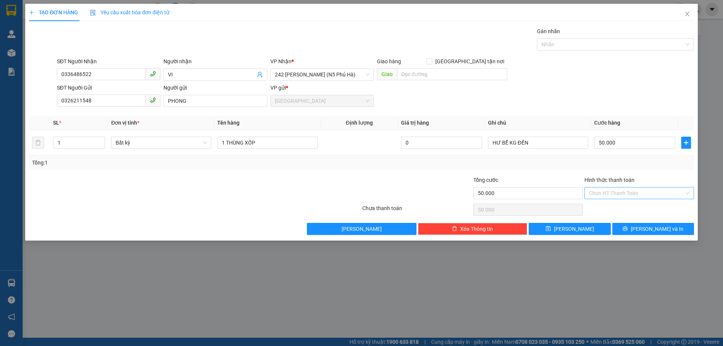
click at [616, 190] on input "Hình thức thanh toán" at bounding box center [636, 193] width 95 height 11
click at [620, 206] on div "Tại văn phòng" at bounding box center [639, 208] width 101 height 8
type input "0"
click at [632, 227] on button "[PERSON_NAME] và In" at bounding box center [654, 229] width 82 height 12
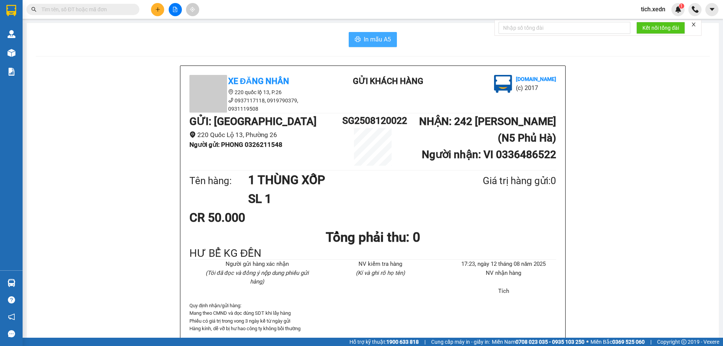
click at [369, 37] on span "In mẫu A5" at bounding box center [377, 39] width 27 height 9
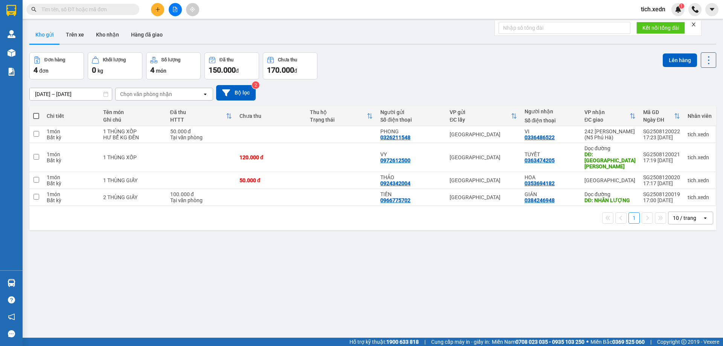
click at [35, 114] on span at bounding box center [36, 116] width 6 height 6
click at [36, 112] on input "checkbox" at bounding box center [36, 112] width 0 height 0
checkbox input "true"
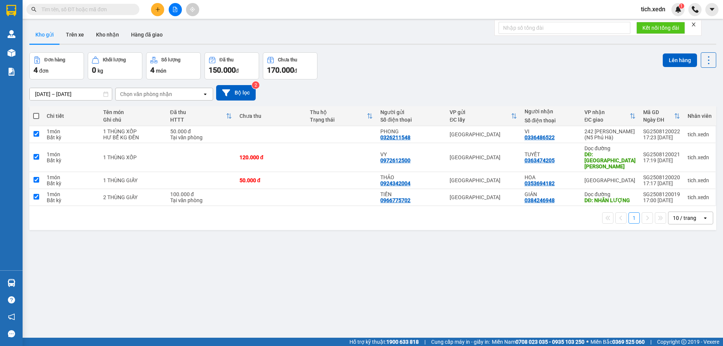
checkbox input "true"
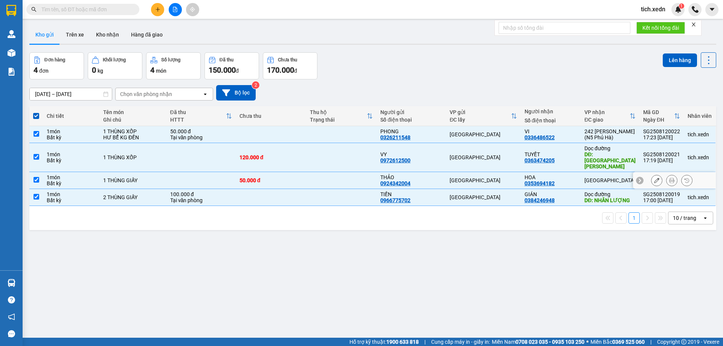
click at [572, 174] on div "HOA 0353694182" at bounding box center [551, 180] width 52 height 12
checkbox input "false"
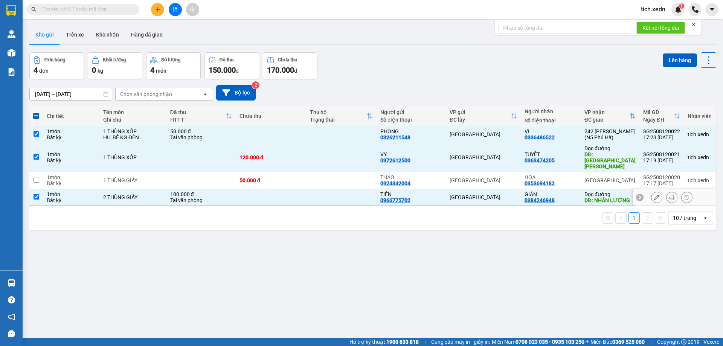
click at [552, 197] on div "0384246948" at bounding box center [540, 200] width 30 height 6
click at [575, 191] on div "GIÁN 0384246948" at bounding box center [551, 197] width 52 height 12
checkbox input "false"
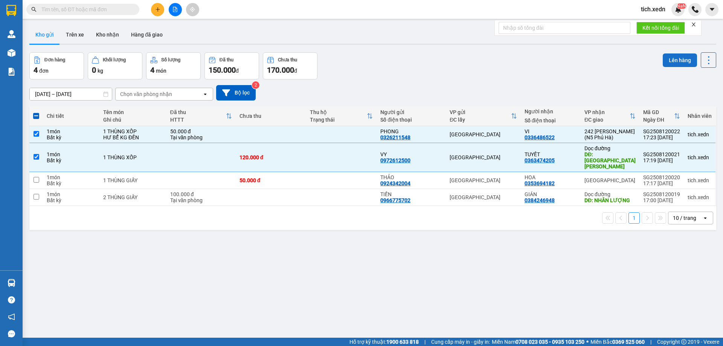
click at [681, 58] on button "Lên hàng" at bounding box center [680, 61] width 34 height 14
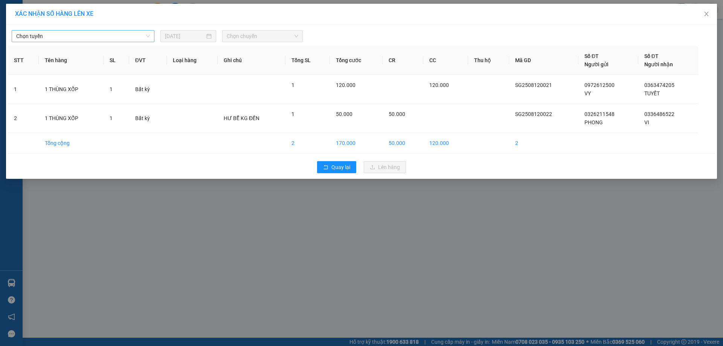
click at [147, 35] on span "Chọn tuyến" at bounding box center [83, 36] width 134 height 11
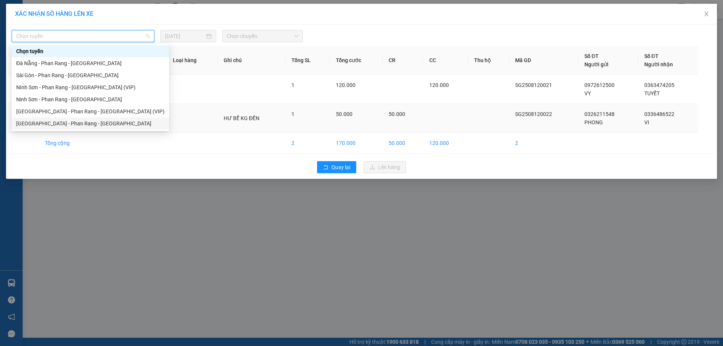
drag, startPoint x: 114, startPoint y: 119, endPoint x: 121, endPoint y: 115, distance: 7.6
click at [116, 118] on div "[GEOGRAPHIC_DATA] - Phan Rang - [GEOGRAPHIC_DATA]" at bounding box center [90, 124] width 157 height 12
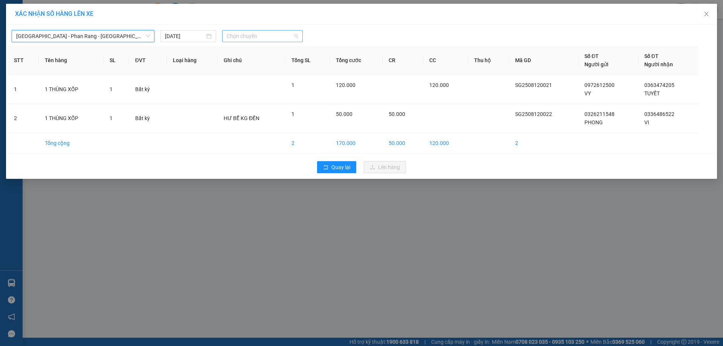
click at [246, 39] on span "Chọn chuyến" at bounding box center [263, 36] width 72 height 11
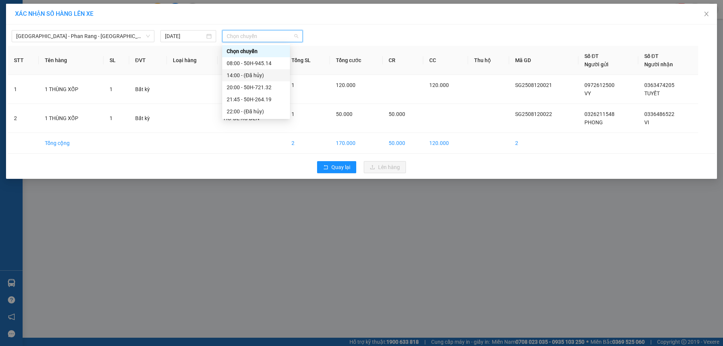
click at [257, 81] on div "14:00 - (Đã hủy)" at bounding box center [256, 75] width 68 height 12
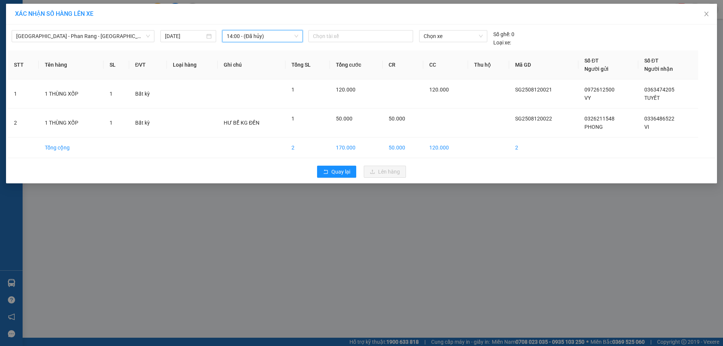
click at [256, 25] on div "[GEOGRAPHIC_DATA] - [GEOGRAPHIC_DATA] - [GEOGRAPHIC_DATA] [DATE] 14:00 14:00 - …" at bounding box center [361, 103] width 711 height 159
drag, startPoint x: 256, startPoint y: 34, endPoint x: 256, endPoint y: 44, distance: 9.4
click at [256, 35] on span "14:00 - (Đã hủy)" at bounding box center [263, 36] width 72 height 11
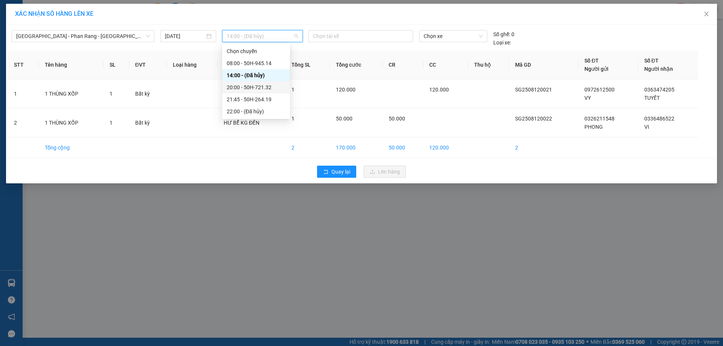
click at [269, 86] on div "20:00 - 50H-721.32" at bounding box center [256, 87] width 59 height 8
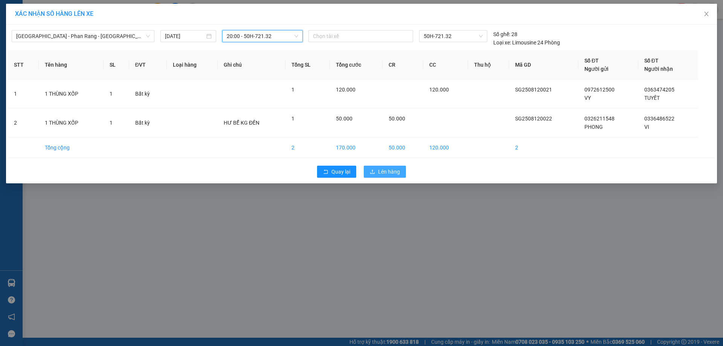
click at [389, 168] on span "Lên hàng" at bounding box center [389, 172] width 22 height 8
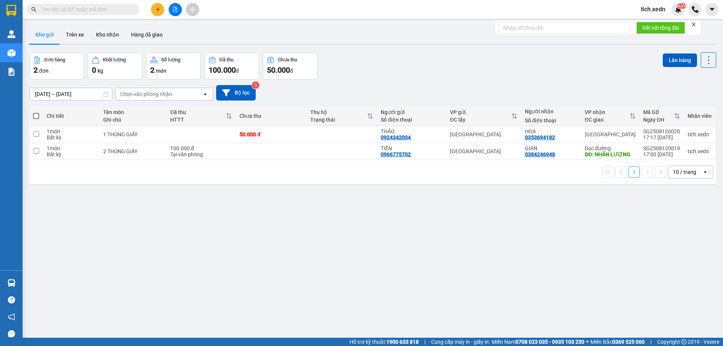
click at [38, 115] on span at bounding box center [36, 116] width 6 height 6
click at [36, 112] on input "checkbox" at bounding box center [36, 112] width 0 height 0
checkbox input "true"
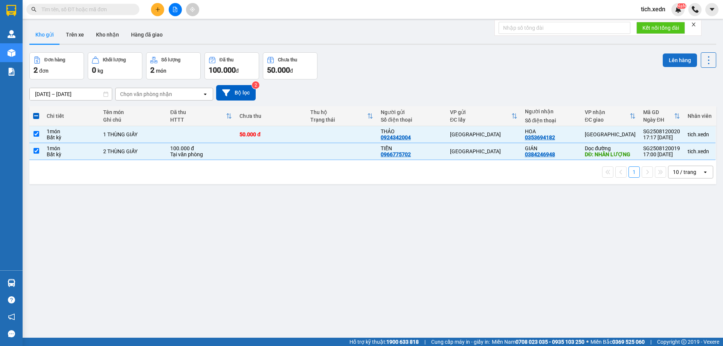
click at [677, 56] on button "Lên hàng" at bounding box center [680, 61] width 34 height 14
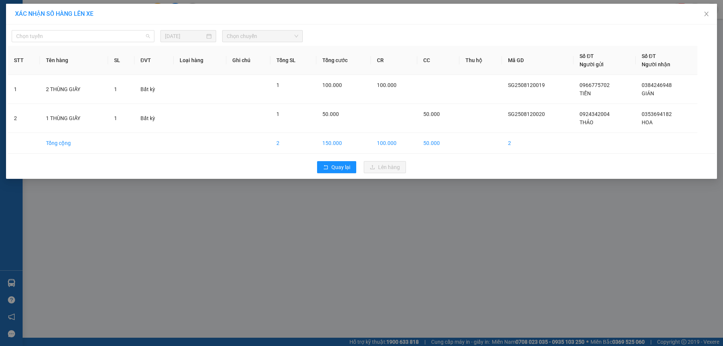
drag, startPoint x: 132, startPoint y: 35, endPoint x: 113, endPoint y: 85, distance: 53.8
click at [132, 36] on span "Chọn tuyến" at bounding box center [83, 36] width 134 height 11
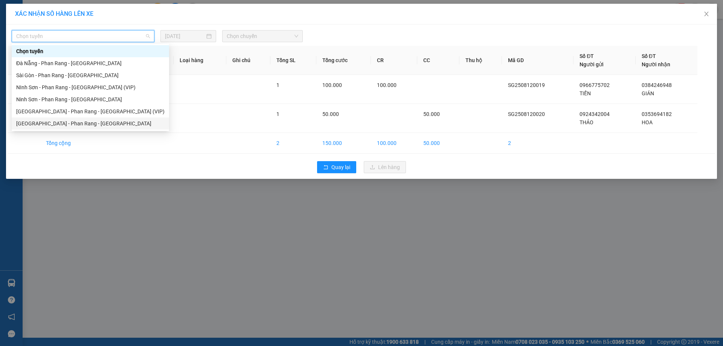
click at [107, 119] on div "[GEOGRAPHIC_DATA] - Phan Rang - [GEOGRAPHIC_DATA]" at bounding box center [90, 124] width 157 height 12
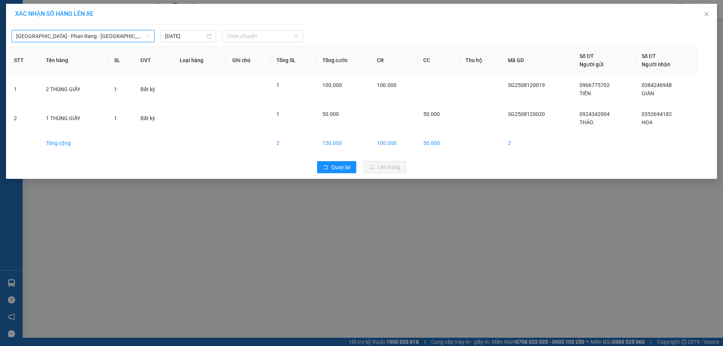
drag, startPoint x: 240, startPoint y: 34, endPoint x: 252, endPoint y: 58, distance: 27.1
click at [241, 34] on span "Chọn chuyến" at bounding box center [263, 36] width 72 height 11
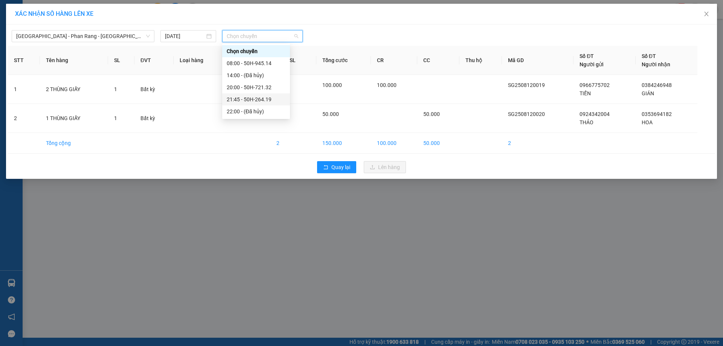
click at [255, 96] on div "21:45 - 50H-264.19" at bounding box center [256, 99] width 59 height 8
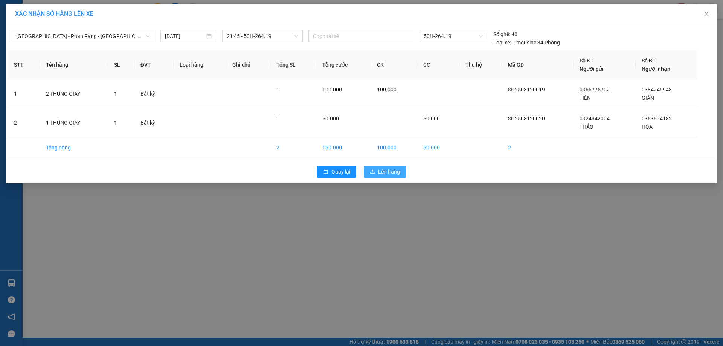
click at [384, 172] on span "Lên hàng" at bounding box center [389, 172] width 22 height 8
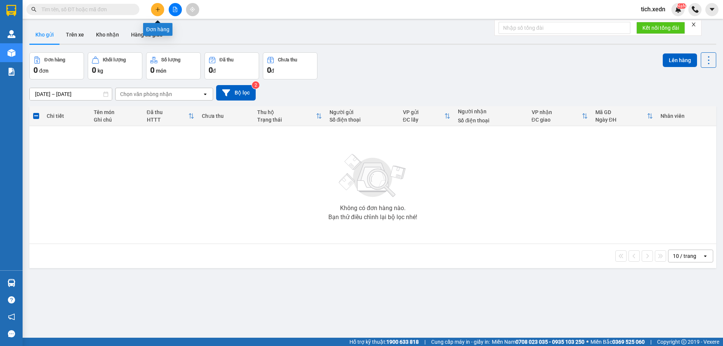
click at [156, 11] on icon "plus" at bounding box center [157, 9] width 5 height 5
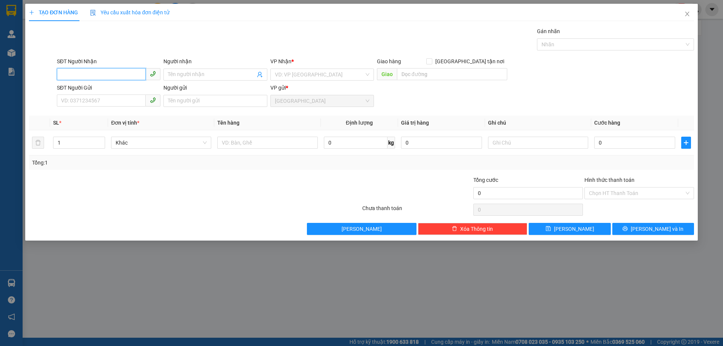
click at [124, 73] on input "SĐT Người Nhận" at bounding box center [101, 74] width 89 height 12
type input "0988443264"
click at [124, 86] on div "0988443264 - TRUNG" at bounding box center [108, 90] width 95 height 8
type input "TRUNG"
type input "[PERSON_NAME] - [GEOGRAPHIC_DATA]"
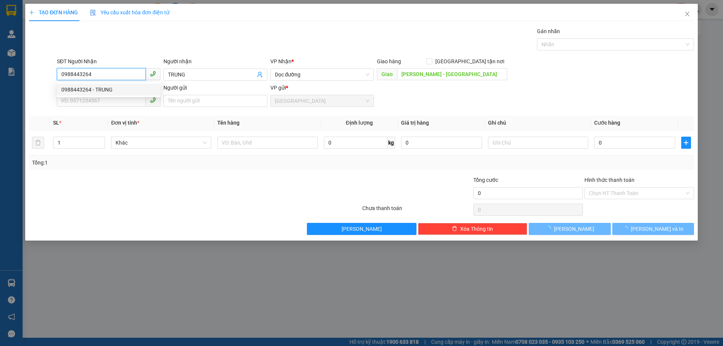
type input "120.000"
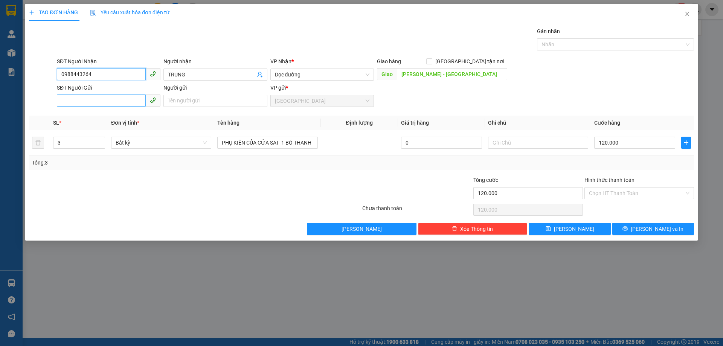
type input "0988443264"
click at [101, 104] on input "SĐT Người Gửi" at bounding box center [101, 101] width 89 height 12
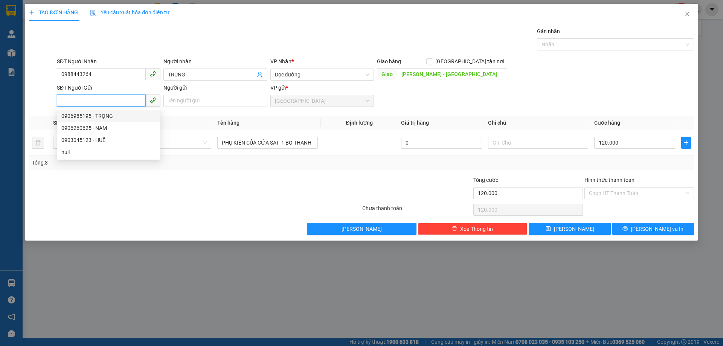
click at [109, 111] on div "0906985195 - TRỌNG" at bounding box center [109, 116] width 104 height 12
type input "0906985195"
type input "TRỌNG"
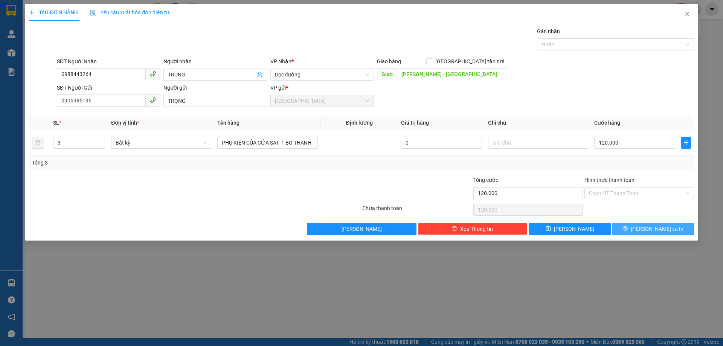
click at [627, 226] on button "[PERSON_NAME] và In" at bounding box center [654, 229] width 82 height 12
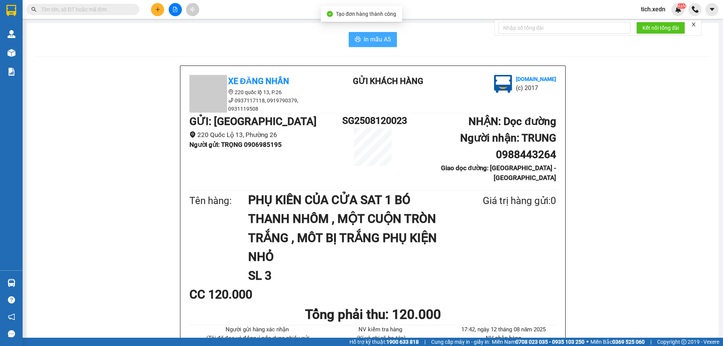
click at [385, 38] on span "In mẫu A5" at bounding box center [377, 39] width 27 height 9
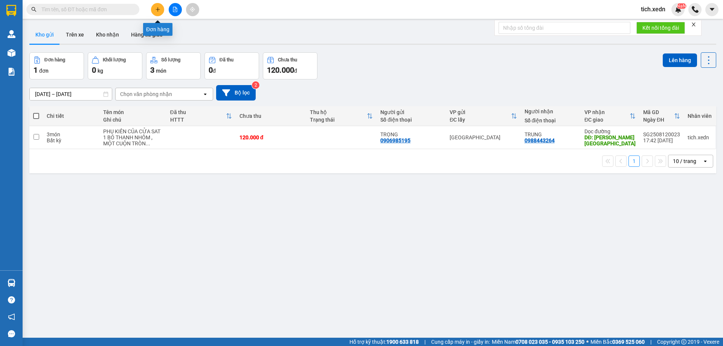
click at [156, 9] on icon "plus" at bounding box center [157, 9] width 5 height 5
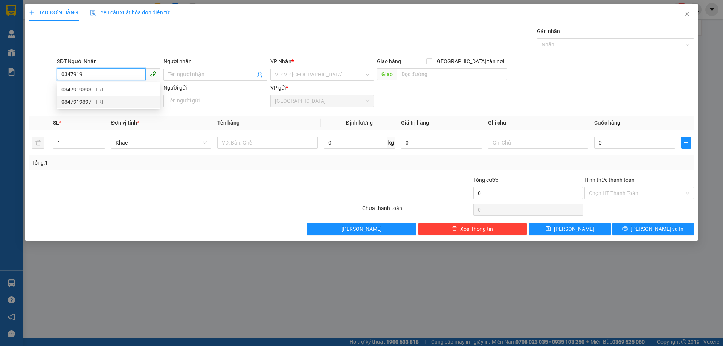
click at [110, 102] on div "0347919397 - TRÍ" at bounding box center [108, 102] width 95 height 8
type input "0347919397"
type input "TRÍ"
type input "CẦU [GEOGRAPHIC_DATA]"
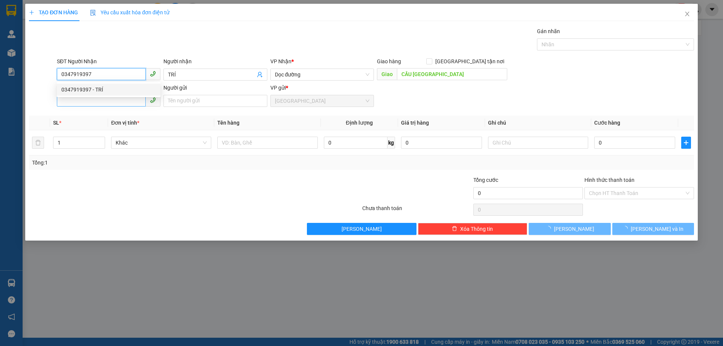
type input "660.000"
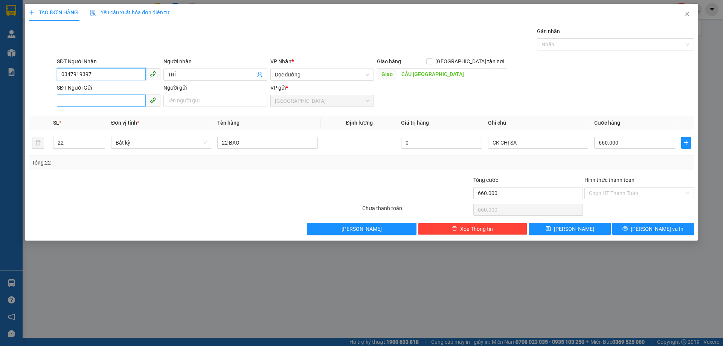
type input "0347919397"
click at [107, 105] on input "SĐT Người Gửi" at bounding box center [101, 101] width 89 height 12
click at [99, 144] on span "down" at bounding box center [101, 145] width 5 height 5
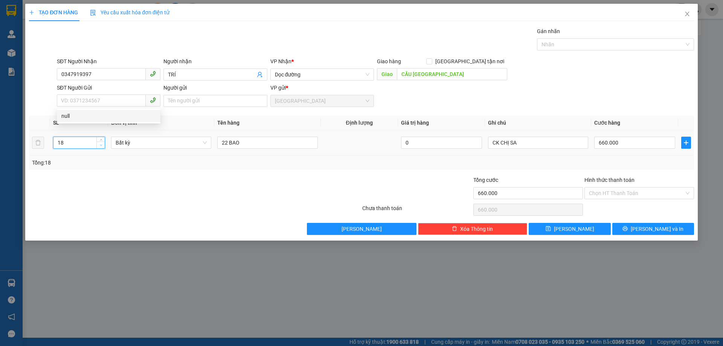
click at [99, 144] on span "down" at bounding box center [101, 145] width 5 height 5
click at [100, 144] on icon "down" at bounding box center [101, 145] width 3 height 3
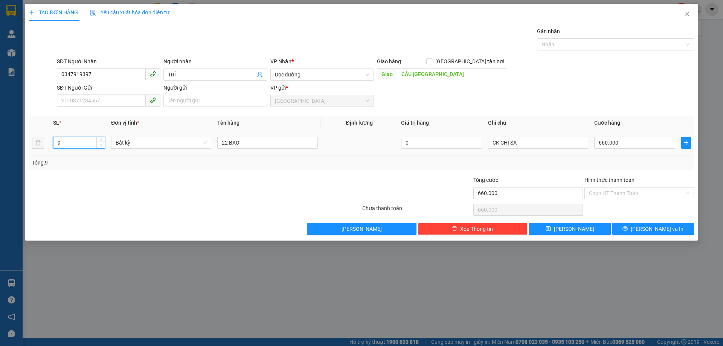
click at [100, 144] on icon "down" at bounding box center [101, 145] width 3 height 3
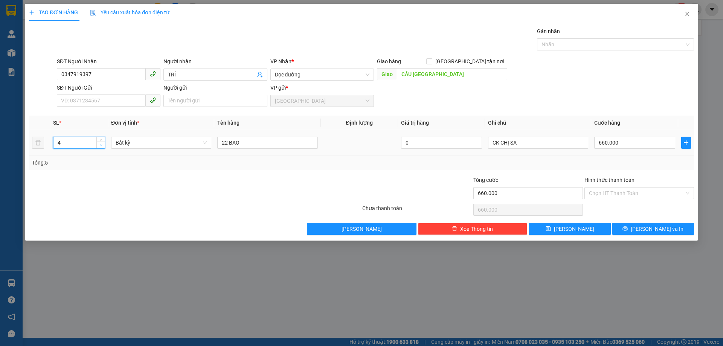
click at [100, 144] on icon "down" at bounding box center [101, 145] width 3 height 3
type input "1"
click at [100, 144] on icon "down" at bounding box center [101, 145] width 3 height 3
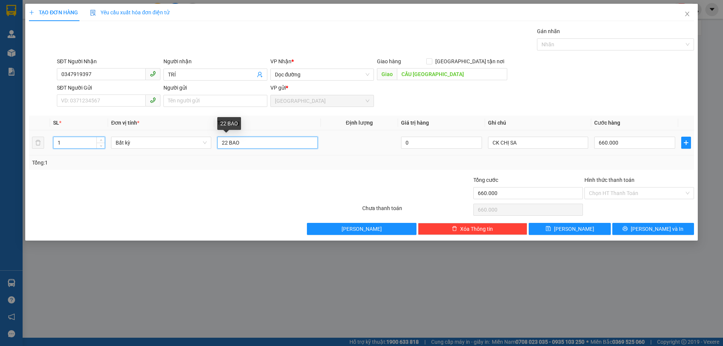
click at [243, 142] on input "22 BAO" at bounding box center [267, 143] width 100 height 12
type input "0"
type input "2"
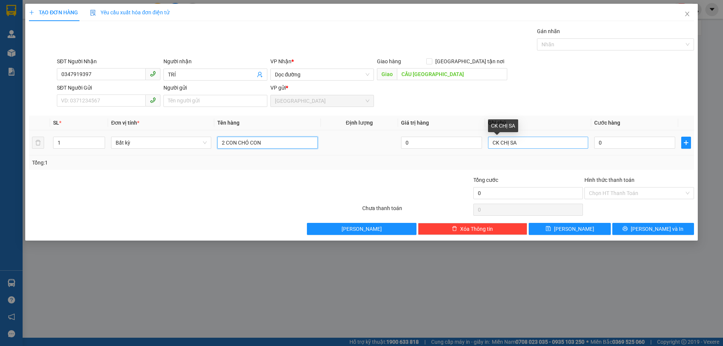
type input "2 CON CHÓ CON"
click at [521, 141] on input "CK CHỊ SA" at bounding box center [538, 143] width 100 height 12
type input "C"
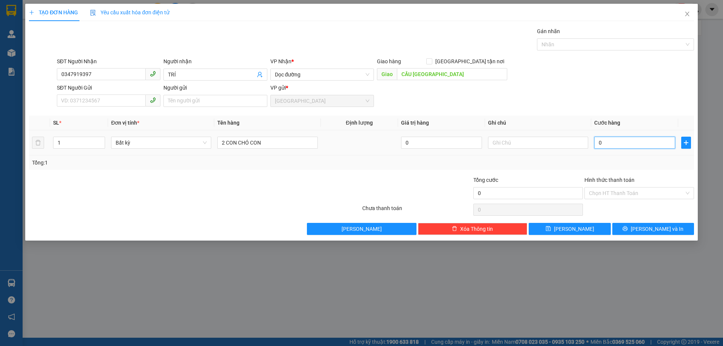
click at [597, 142] on input "0" at bounding box center [635, 143] width 81 height 12
type input "2"
type input "20"
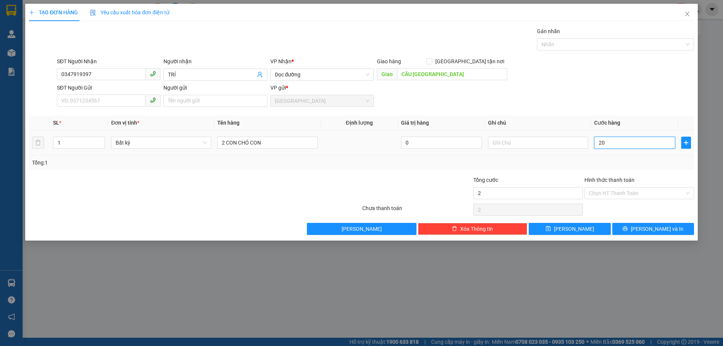
type input "20"
type input "200"
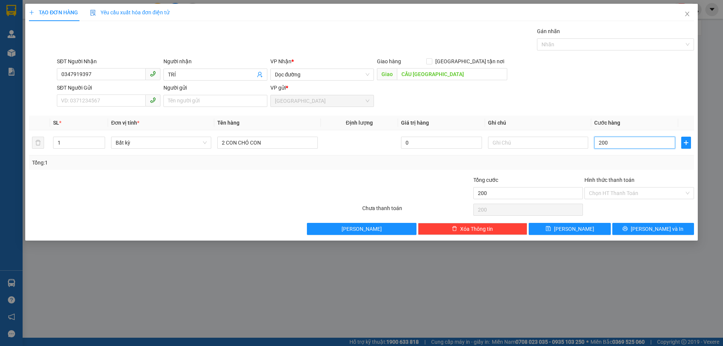
type input "200"
type input "200.000"
click at [611, 156] on div "Tổng: 1" at bounding box center [361, 163] width 665 height 14
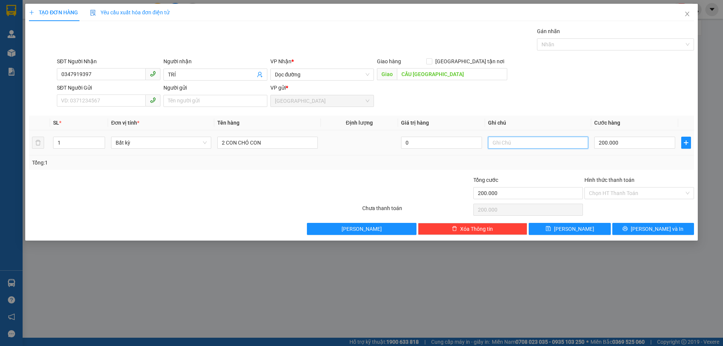
click at [497, 143] on input "text" at bounding box center [538, 143] width 100 height 12
type input "C"
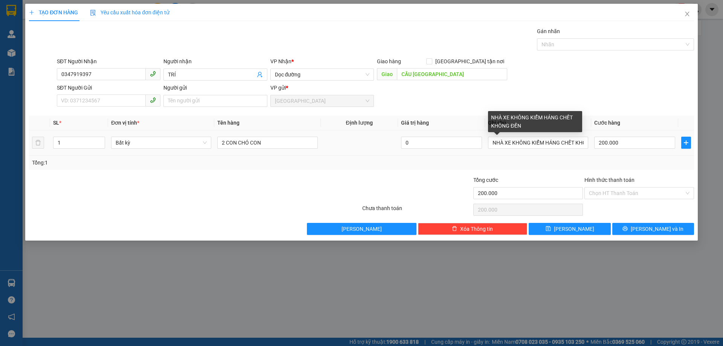
click at [553, 118] on div "NHÀ XE KHÔNG KIỂM HÁNG CHẾT KHÔNG ĐỀN" at bounding box center [535, 121] width 94 height 21
click at [552, 142] on input "NHÀ XE KHÔNG KIỂM HÁNG CHẾT KHÔNG ĐỀN" at bounding box center [538, 143] width 100 height 12
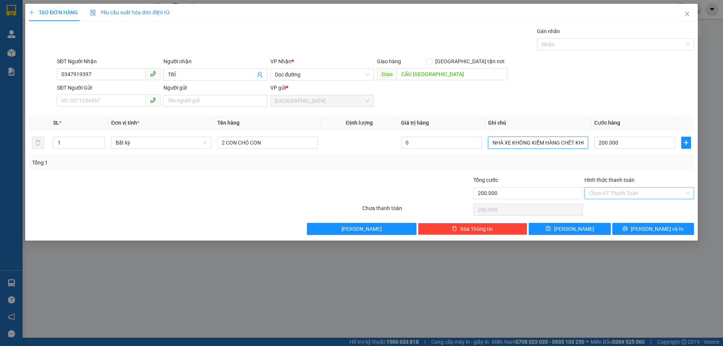
type input "NHÀ XE KHÔNG KIỂM HÀNG CHẾT KHÔNG ĐỀN"
click at [610, 190] on input "Hình thức thanh toán" at bounding box center [636, 193] width 95 height 11
click at [616, 166] on div "Tổng: 1" at bounding box center [361, 163] width 659 height 8
click at [615, 191] on input "Hình thức thanh toán" at bounding box center [636, 193] width 95 height 11
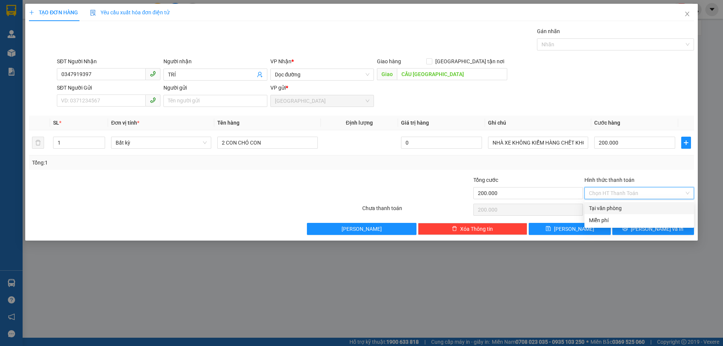
click at [615, 208] on div "Tại văn phòng" at bounding box center [639, 208] width 101 height 8
type input "0"
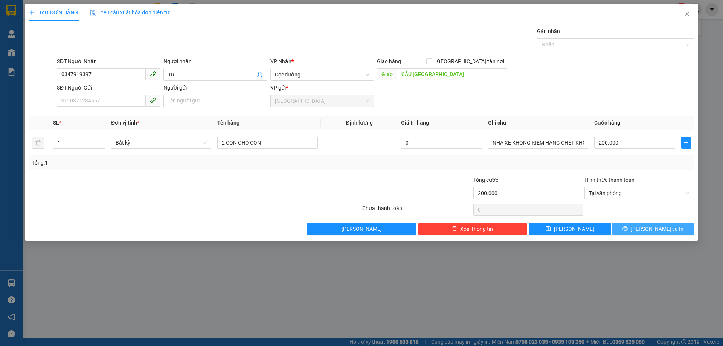
click at [646, 225] on button "[PERSON_NAME] và In" at bounding box center [654, 229] width 82 height 12
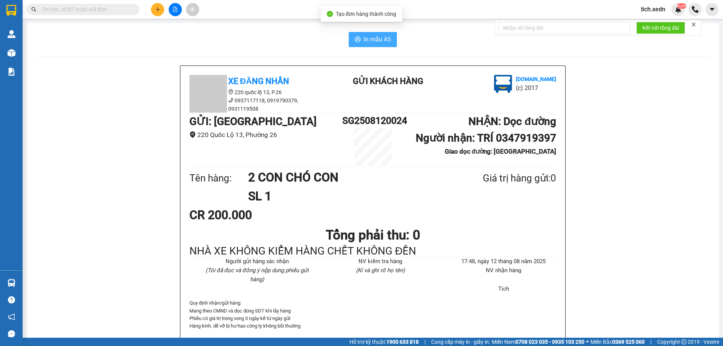
drag, startPoint x: 375, startPoint y: 36, endPoint x: 372, endPoint y: 53, distance: 17.3
click at [375, 38] on span "In mẫu A5" at bounding box center [377, 39] width 27 height 9
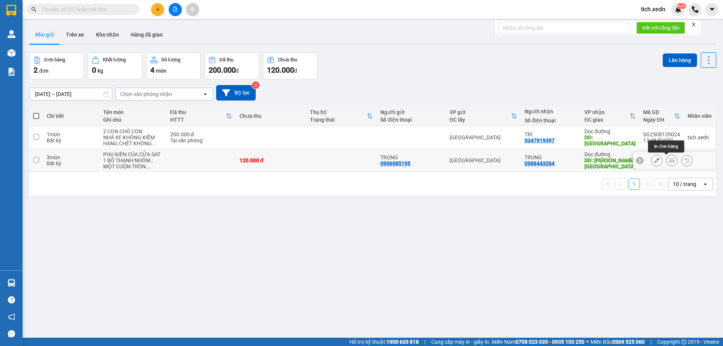
click at [670, 161] on icon at bounding box center [672, 160] width 5 height 5
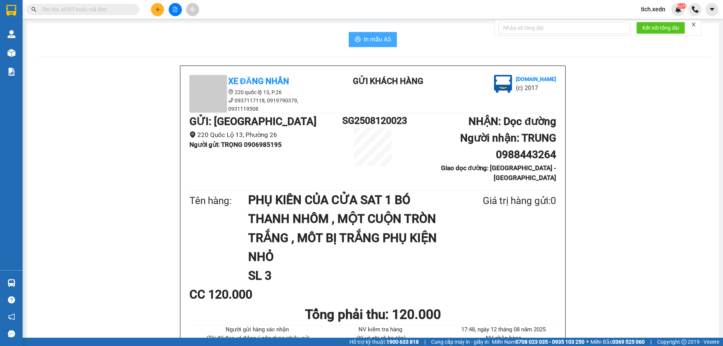
click at [372, 40] on span "In mẫu A5" at bounding box center [377, 39] width 27 height 9
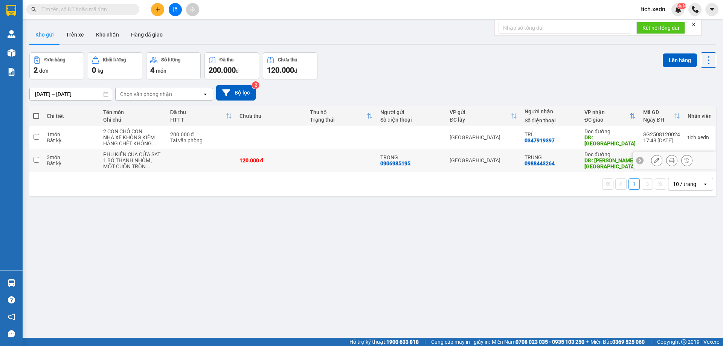
click at [37, 161] on input "checkbox" at bounding box center [37, 160] width 6 height 6
checkbox input "true"
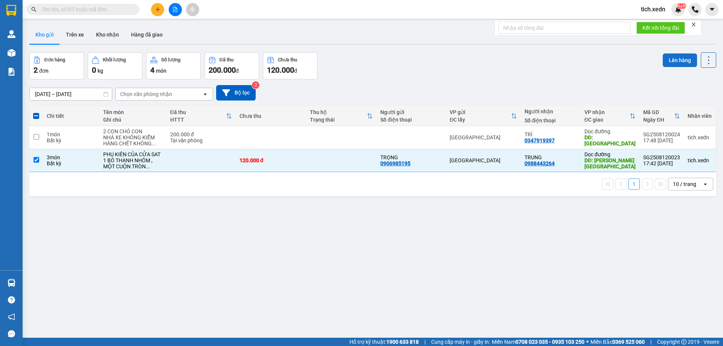
click at [676, 55] on button "Lên hàng" at bounding box center [680, 61] width 34 height 14
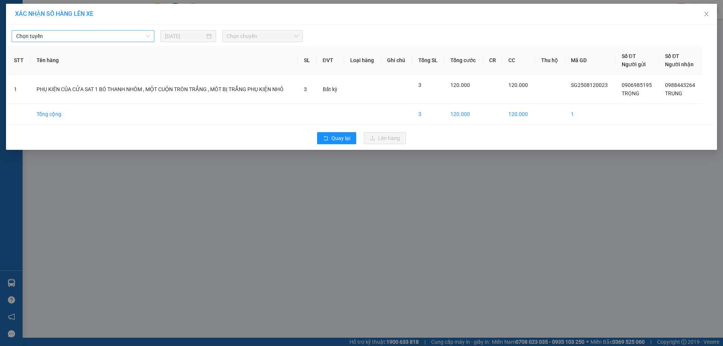
click at [144, 38] on span "Chọn tuyến" at bounding box center [83, 36] width 134 height 11
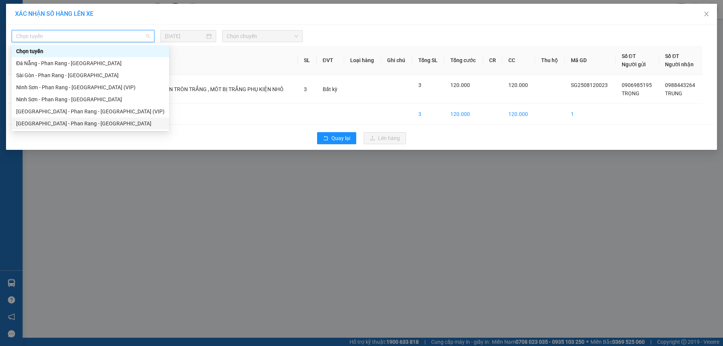
drag, startPoint x: 106, startPoint y: 123, endPoint x: 111, endPoint y: 123, distance: 4.9
click at [107, 123] on div "[GEOGRAPHIC_DATA] - Phan Rang - [GEOGRAPHIC_DATA]" at bounding box center [90, 123] width 148 height 8
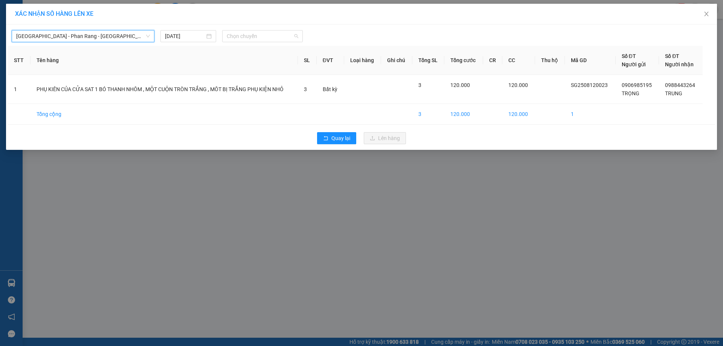
drag, startPoint x: 285, startPoint y: 31, endPoint x: 288, endPoint y: 46, distance: 16.2
click at [288, 36] on span "Chọn chuyến" at bounding box center [263, 36] width 72 height 11
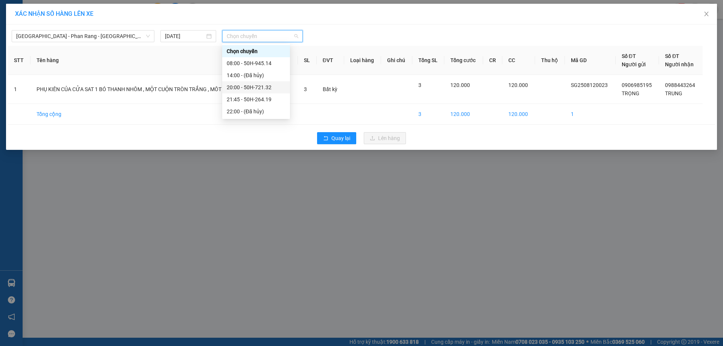
click at [278, 85] on div "20:00 - 50H-721.32" at bounding box center [256, 87] width 59 height 8
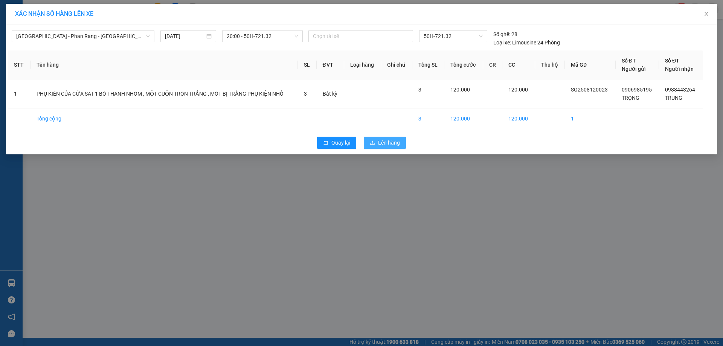
click at [385, 140] on span "Lên hàng" at bounding box center [389, 143] width 22 height 8
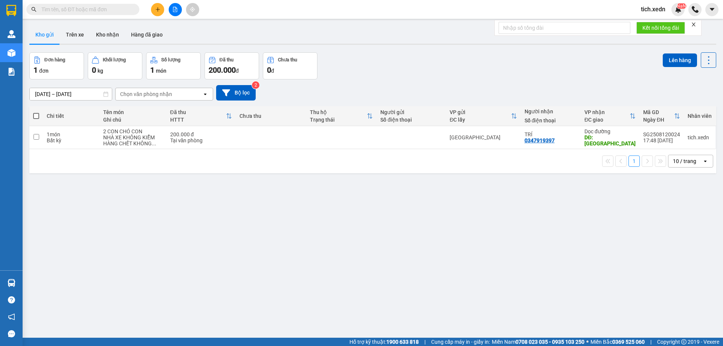
click at [37, 116] on span at bounding box center [36, 116] width 6 height 6
click at [36, 112] on input "checkbox" at bounding box center [36, 112] width 0 height 0
checkbox input "true"
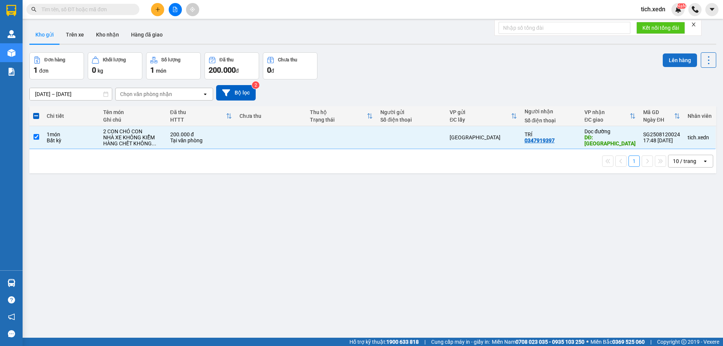
click at [684, 58] on button "Lên hàng" at bounding box center [680, 61] width 34 height 14
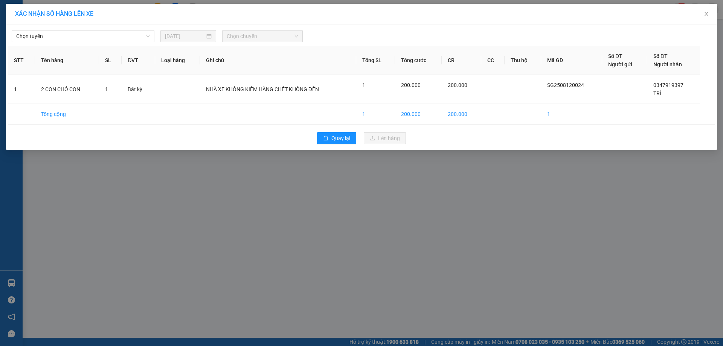
drag, startPoint x: 156, startPoint y: 37, endPoint x: 125, endPoint y: 41, distance: 31.1
click at [156, 38] on div "Chọn tuyến" at bounding box center [83, 36] width 149 height 12
click at [137, 35] on span "Chọn tuyến" at bounding box center [83, 36] width 134 height 11
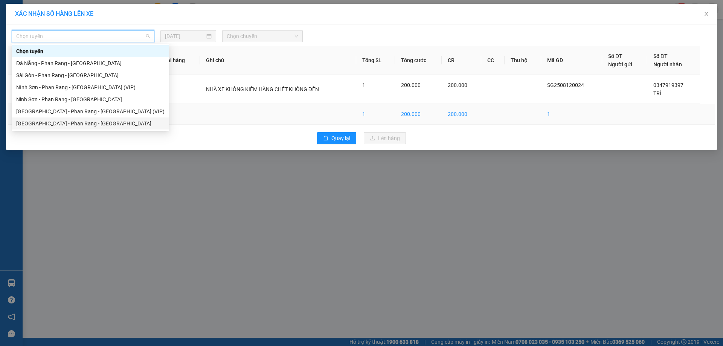
click at [96, 123] on div "[GEOGRAPHIC_DATA] - Phan Rang - [GEOGRAPHIC_DATA]" at bounding box center [90, 123] width 148 height 8
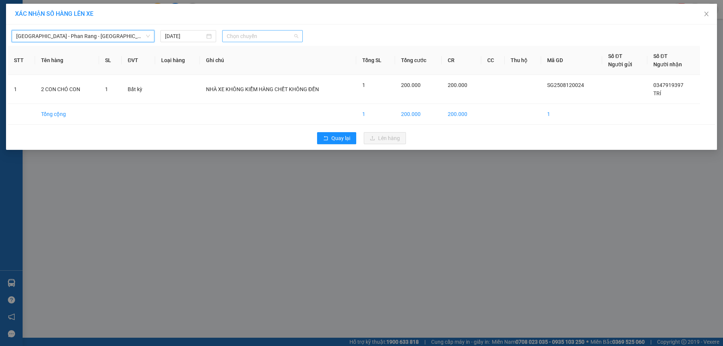
click at [249, 35] on span "Chọn chuyến" at bounding box center [263, 36] width 72 height 11
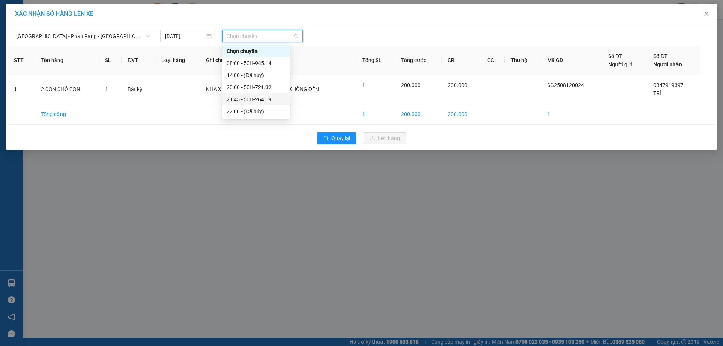
click at [264, 97] on div "21:45 - 50H-264.19" at bounding box center [256, 99] width 59 height 8
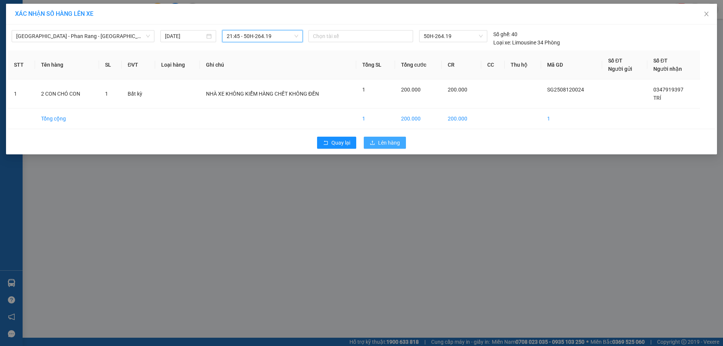
click at [382, 145] on span "Lên hàng" at bounding box center [389, 143] width 22 height 8
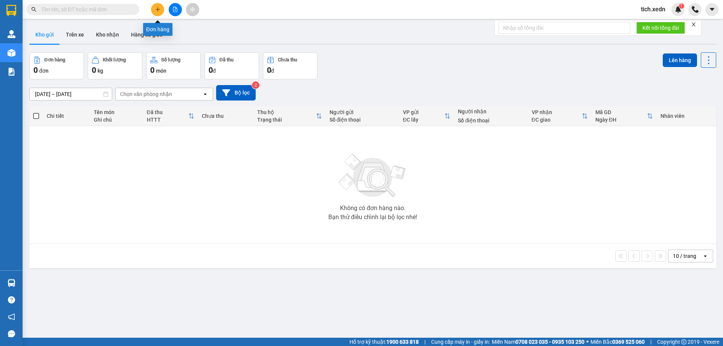
click at [156, 9] on icon "plus" at bounding box center [158, 9] width 4 height 0
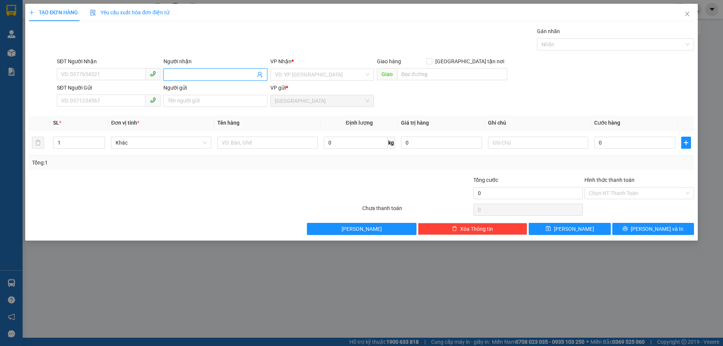
click at [187, 72] on input "Người nhận" at bounding box center [211, 74] width 87 height 8
type input "p"
type input "PHÚC MOBI"
click at [225, 85] on div "PHÚC MOBI - 0399441612" at bounding box center [216, 90] width 104 height 12
type input "0399441612"
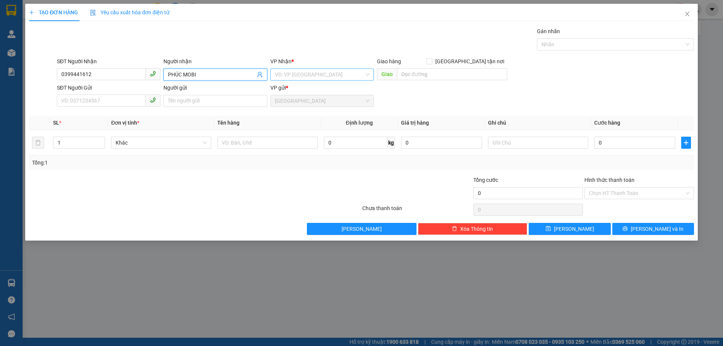
type input "PHÚC MOBI"
click at [310, 71] on input "search" at bounding box center [319, 74] width 89 height 11
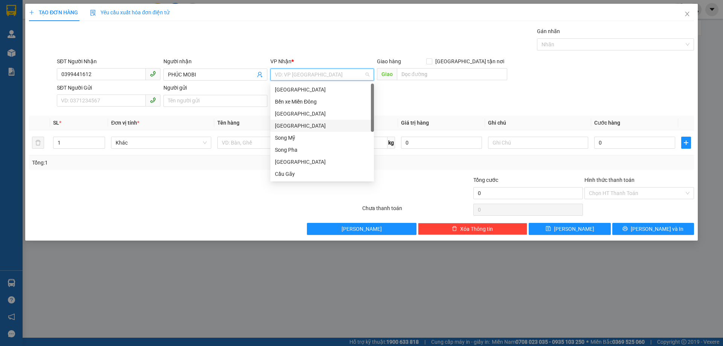
click at [293, 124] on div "[GEOGRAPHIC_DATA]" at bounding box center [322, 126] width 95 height 8
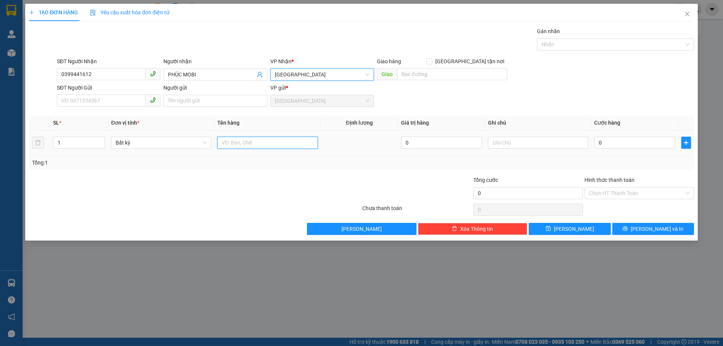
drag, startPoint x: 237, startPoint y: 143, endPoint x: 230, endPoint y: 147, distance: 7.9
click at [237, 143] on input "text" at bounding box center [267, 143] width 100 height 12
type input "1 HỘP GIẤY NHỎ"
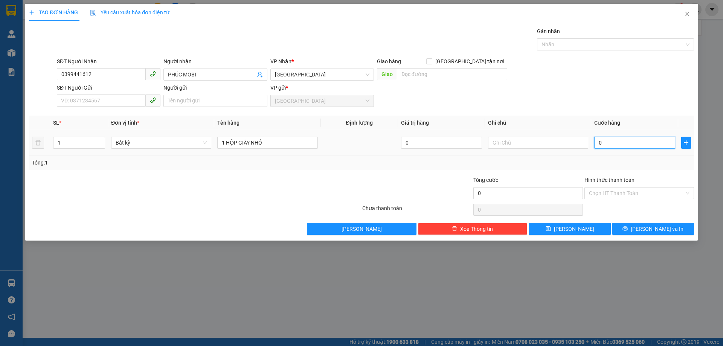
click at [595, 141] on input "0" at bounding box center [635, 143] width 81 height 12
type input "3"
type input "30"
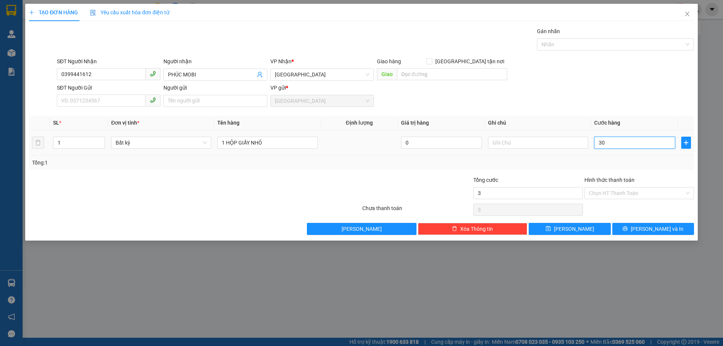
type input "30"
type input "30.000"
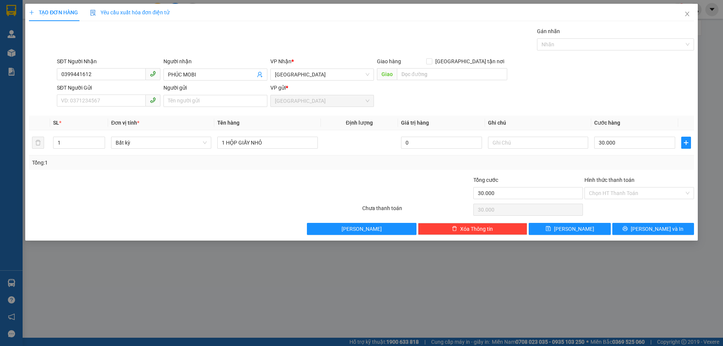
drag, startPoint x: 591, startPoint y: 174, endPoint x: 591, endPoint y: 168, distance: 5.7
click at [591, 173] on div "Transit Pickup Surcharge Ids Transit Deliver Surcharge Ids Transit Deliver Surc…" at bounding box center [361, 131] width 665 height 208
click at [633, 227] on button "[PERSON_NAME] và In" at bounding box center [654, 229] width 82 height 12
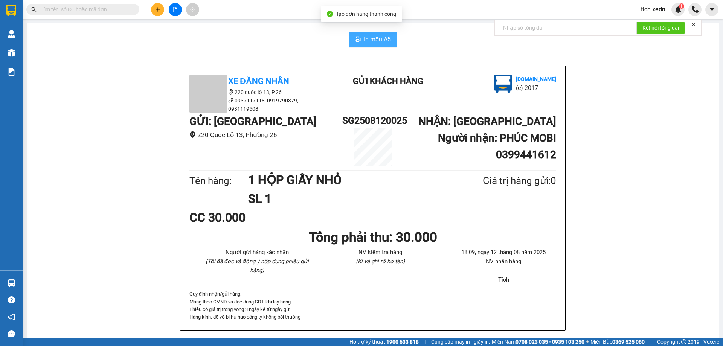
click at [360, 35] on button "In mẫu A5" at bounding box center [373, 39] width 48 height 15
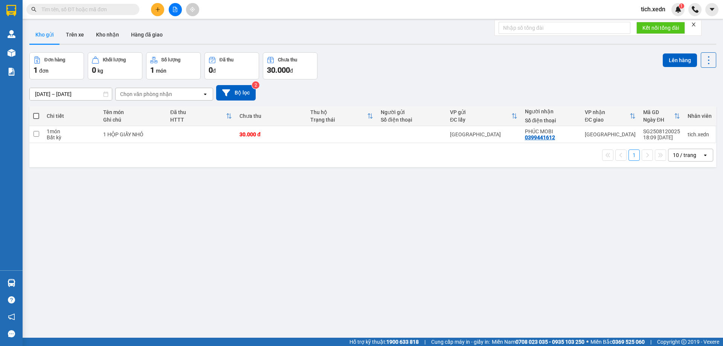
click at [37, 115] on span at bounding box center [36, 116] width 6 height 6
click at [36, 112] on input "checkbox" at bounding box center [36, 112] width 0 height 0
checkbox input "true"
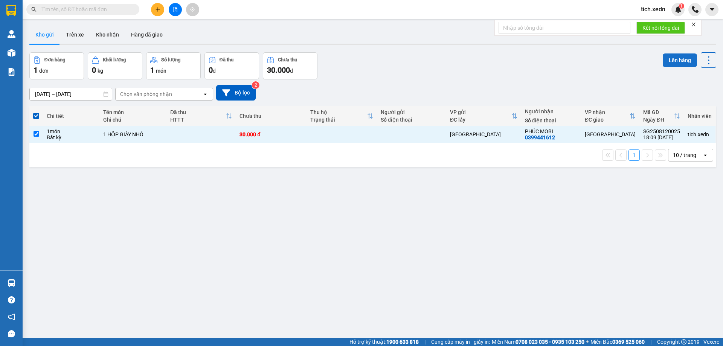
click at [684, 56] on button "Lên hàng" at bounding box center [680, 61] width 34 height 14
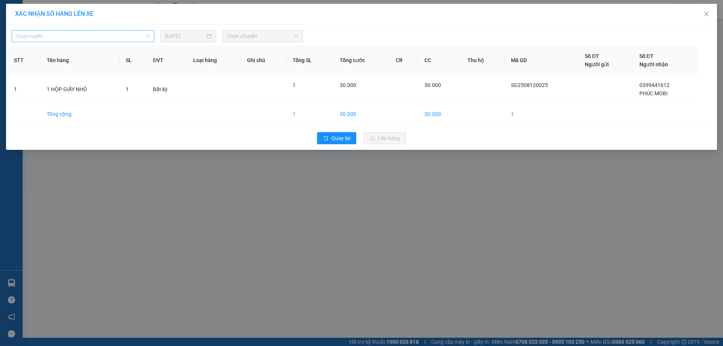
click at [113, 34] on span "Chọn tuyến" at bounding box center [83, 36] width 134 height 11
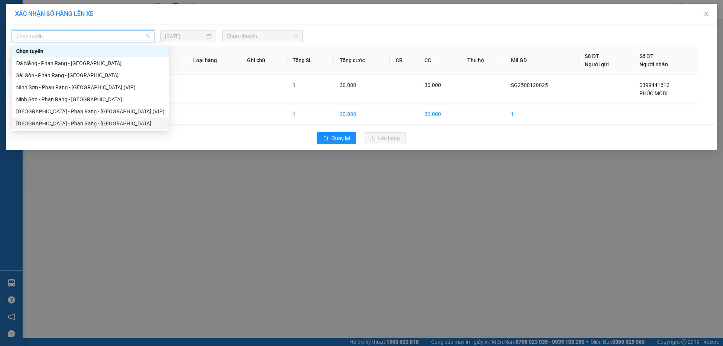
click at [74, 118] on div "[GEOGRAPHIC_DATA] - Phan Rang - [GEOGRAPHIC_DATA]" at bounding box center [90, 124] width 157 height 12
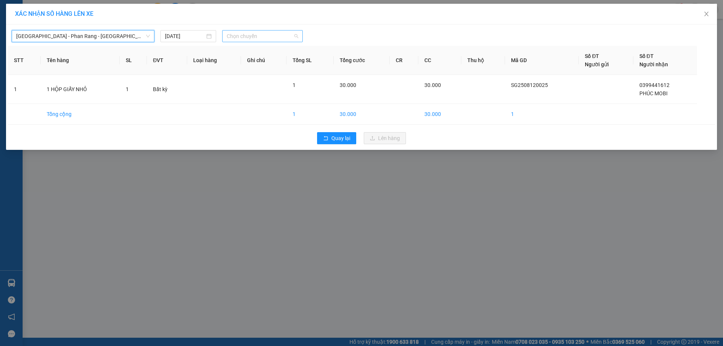
click at [250, 40] on span "Chọn chuyến" at bounding box center [263, 36] width 72 height 11
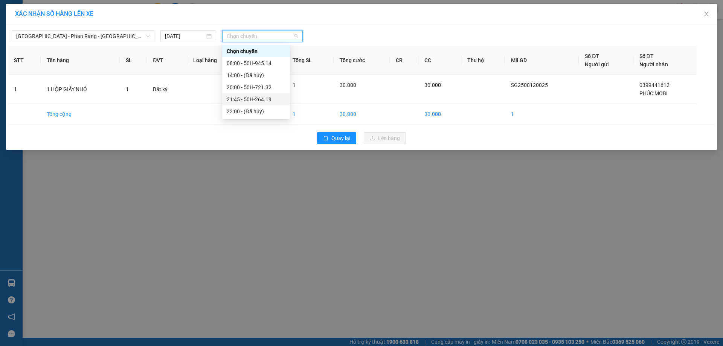
click at [261, 99] on div "21:45 - 50H-264.19" at bounding box center [256, 99] width 59 height 8
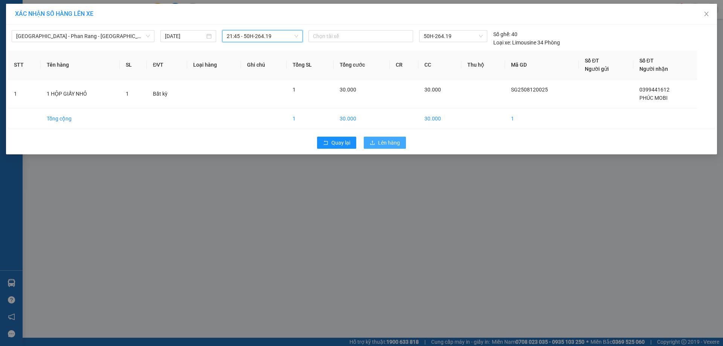
click at [373, 141] on icon "upload" at bounding box center [372, 142] width 5 height 5
